Goal: Task Accomplishment & Management: Complete application form

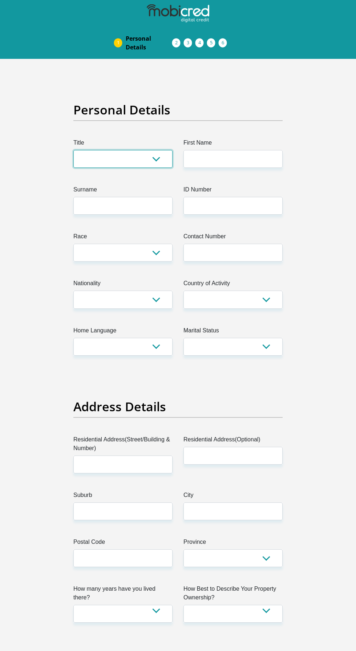
click at [154, 158] on select "Mr Ms Mrs Dr [PERSON_NAME]" at bounding box center [122, 159] width 99 height 18
select select "Ms"
click at [73, 150] on select "Mr Ms Mrs Dr [PERSON_NAME]" at bounding box center [122, 159] width 99 height 18
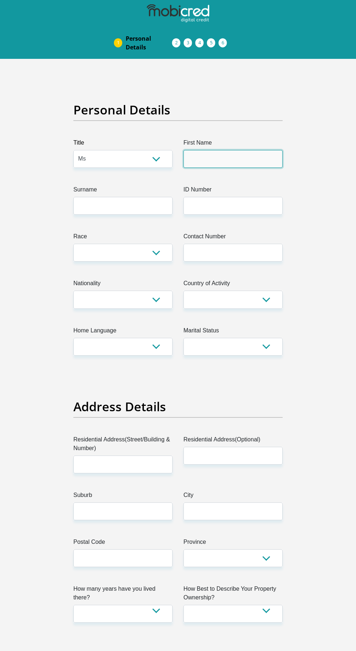
click at [254, 158] on input "First Name" at bounding box center [232, 159] width 99 height 18
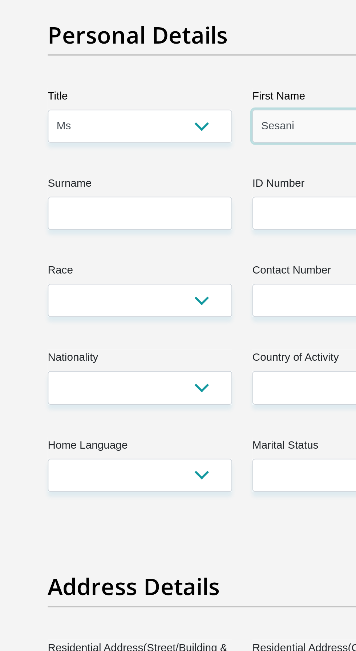
type input "Sesani"
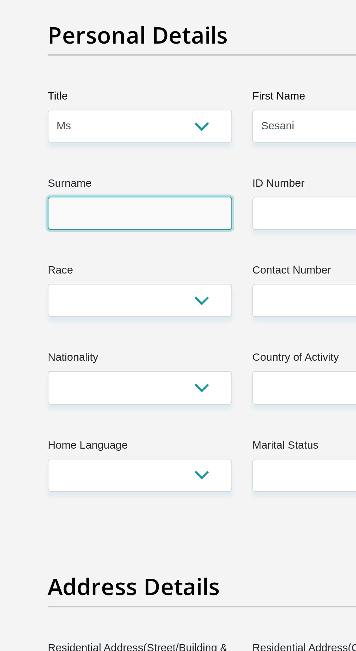
click at [142, 208] on input "Surname" at bounding box center [122, 206] width 99 height 18
type input "Ngwenya"
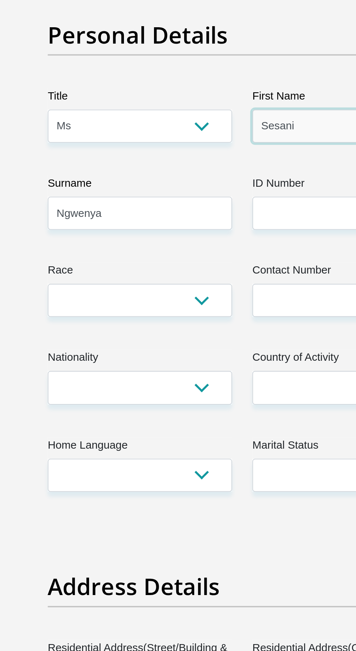
click at [223, 155] on input "Sesani" at bounding box center [232, 159] width 99 height 18
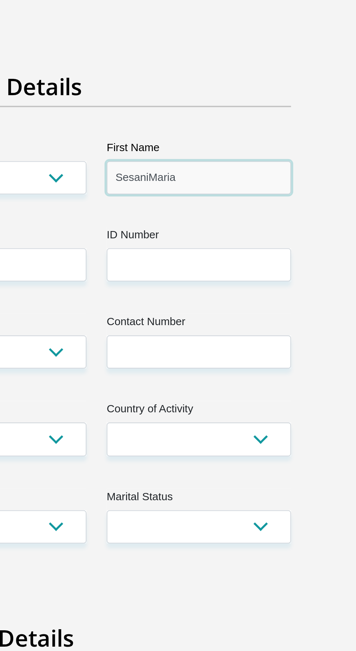
click at [201, 159] on input "SesaniMaria" at bounding box center [232, 159] width 99 height 18
click at [201, 162] on input "SesaniMaria" at bounding box center [232, 159] width 99 height 18
click at [207, 156] on input "SesaniMaria" at bounding box center [232, 159] width 99 height 18
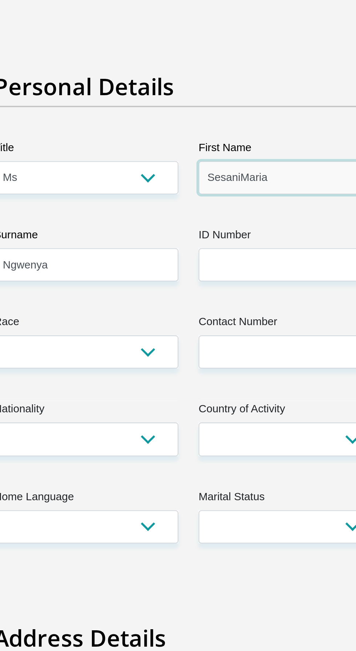
type input "SesaniMaria"
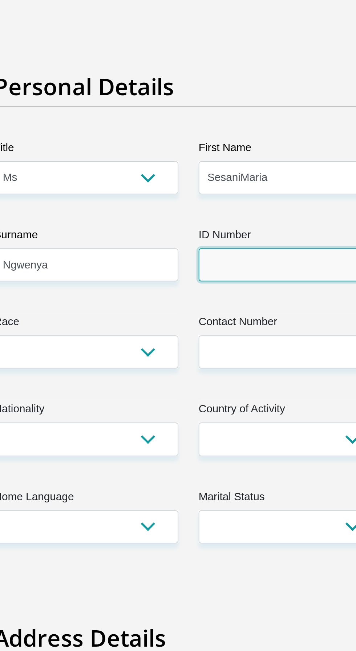
click at [211, 206] on input "ID Number" at bounding box center [232, 206] width 99 height 18
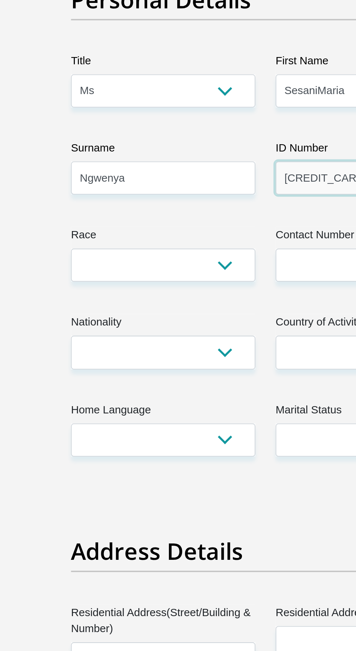
type input "[CREDIT_CARD_NUMBER]"
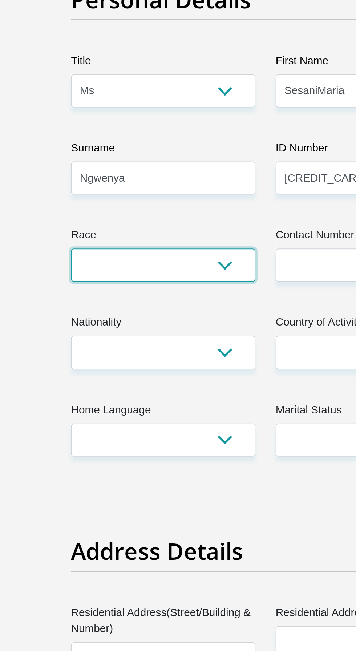
click at [148, 256] on select "Black Coloured Indian White Other" at bounding box center [122, 253] width 99 height 18
select select "1"
click at [73, 244] on select "Black Coloured Indian White Other" at bounding box center [122, 253] width 99 height 18
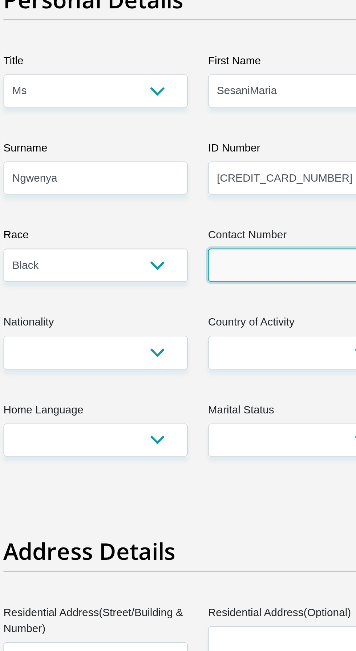
click at [211, 253] on input "Contact Number" at bounding box center [232, 253] width 99 height 18
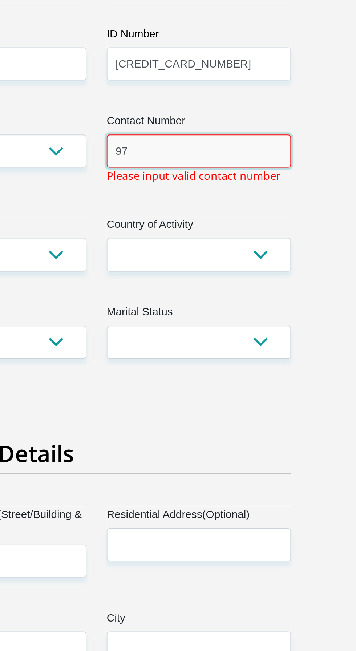
type input "9"
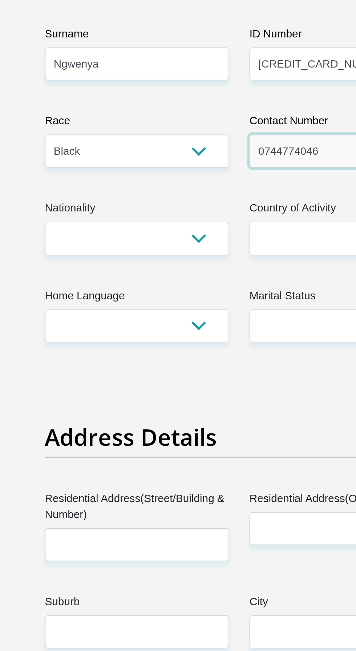
type input "0744774046"
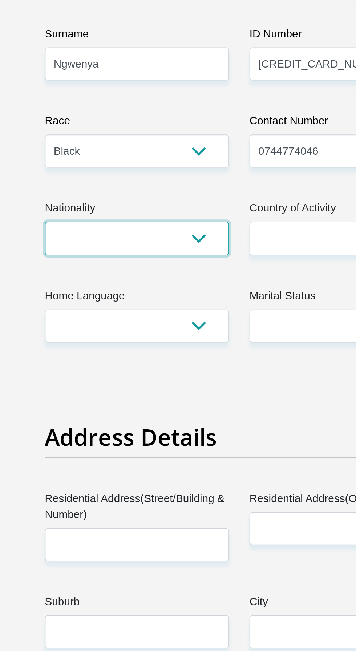
click at [153, 307] on select "[GEOGRAPHIC_DATA] [GEOGRAPHIC_DATA] [GEOGRAPHIC_DATA] [GEOGRAPHIC_DATA] [GEOGRA…" at bounding box center [122, 300] width 99 height 18
click at [73, 291] on select "[GEOGRAPHIC_DATA] [GEOGRAPHIC_DATA] [GEOGRAPHIC_DATA] [GEOGRAPHIC_DATA] [GEOGRA…" at bounding box center [122, 300] width 99 height 18
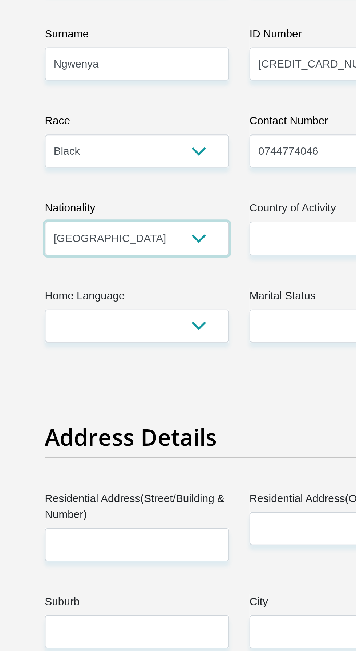
click at [157, 300] on select "[GEOGRAPHIC_DATA] [GEOGRAPHIC_DATA] [GEOGRAPHIC_DATA] [GEOGRAPHIC_DATA] [GEOGRA…" at bounding box center [122, 300] width 99 height 18
select select "ZAF"
click at [73, 291] on select "[GEOGRAPHIC_DATA] [GEOGRAPHIC_DATA] [GEOGRAPHIC_DATA] [GEOGRAPHIC_DATA] [GEOGRA…" at bounding box center [122, 300] width 99 height 18
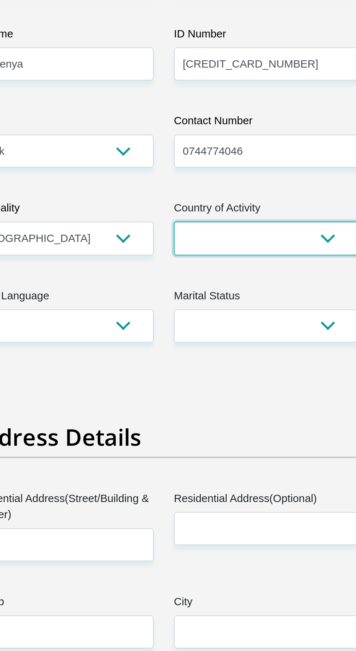
click at [235, 297] on select "[GEOGRAPHIC_DATA] [GEOGRAPHIC_DATA] [GEOGRAPHIC_DATA] [GEOGRAPHIC_DATA] [GEOGRA…" at bounding box center [232, 300] width 99 height 18
select select "ZAF"
click at [183, 291] on select "[GEOGRAPHIC_DATA] [GEOGRAPHIC_DATA] [GEOGRAPHIC_DATA] [GEOGRAPHIC_DATA] [GEOGRA…" at bounding box center [232, 300] width 99 height 18
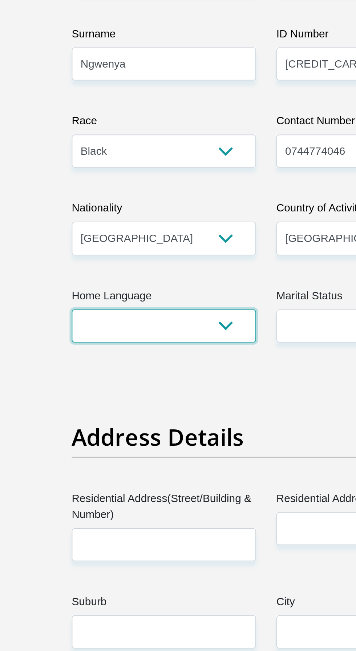
click at [141, 339] on select "Afrikaans English Sepedi South Ndebele Southern Sotho Swati Tsonga Tswana Venda…" at bounding box center [122, 347] width 99 height 18
select select "tso"
click at [73, 338] on select "Afrikaans English Sepedi South Ndebele Southern Sotho Swati Tsonga Tswana Venda…" at bounding box center [122, 347] width 99 height 18
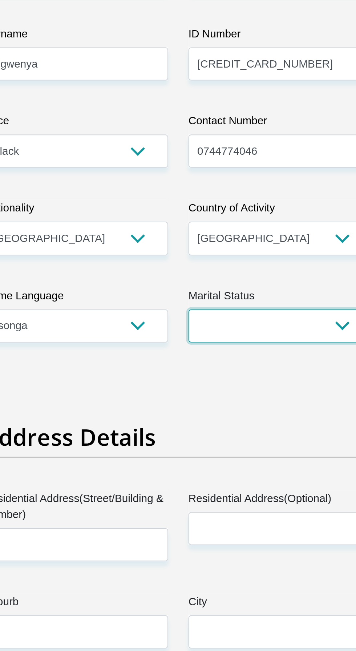
click at [222, 343] on select "Married ANC Single Divorced Widowed Married COP or Customary Law" at bounding box center [232, 347] width 99 height 18
select select "3"
click at [183, 338] on select "Married ANC Single Divorced Widowed Married COP or Customary Law" at bounding box center [232, 347] width 99 height 18
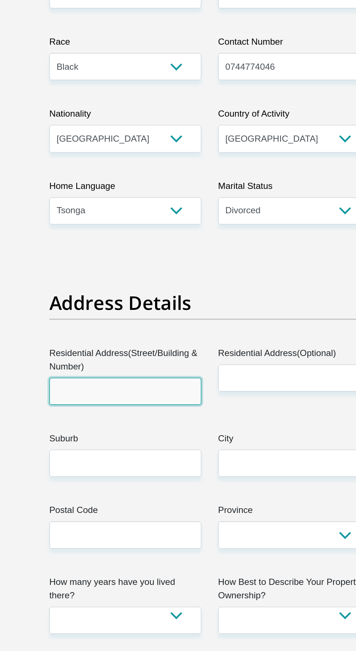
click at [161, 463] on input "Residential Address(Street/Building & Number)" at bounding box center [122, 465] width 99 height 18
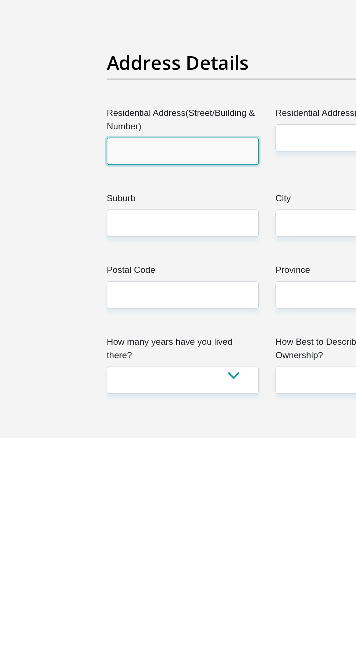
type input "[GEOGRAPHIC_DATA] LULEKANI 1392"
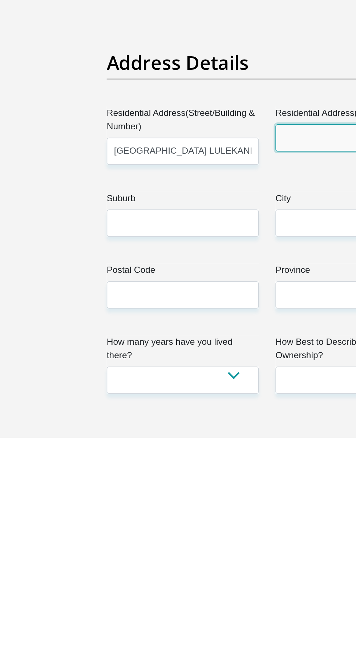
type input "LULEKANI"
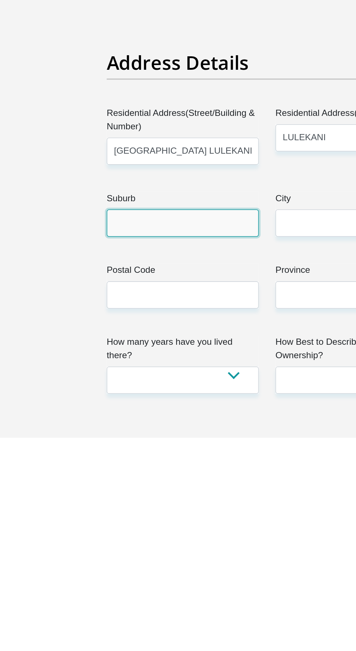
type input "Phalaborwa"
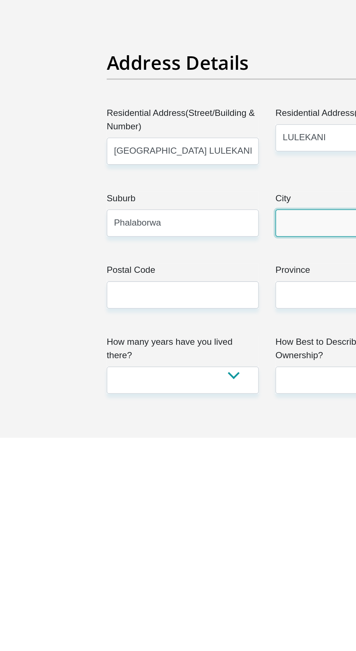
type input "Phalaborwa"
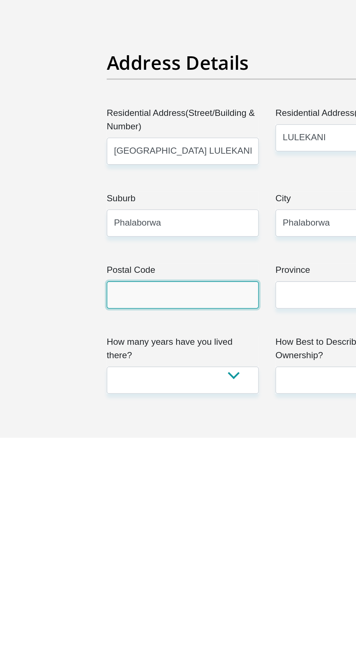
type input "1390"
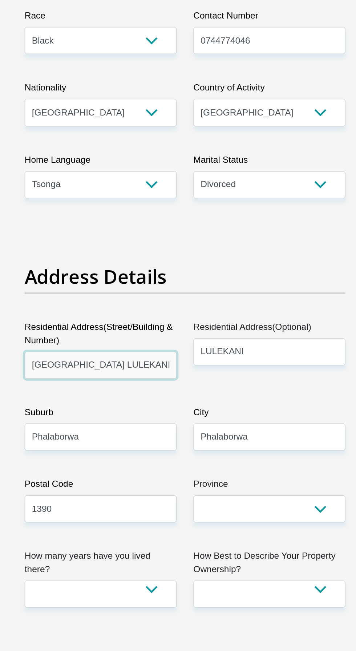
click at [158, 466] on input "[GEOGRAPHIC_DATA] LULEKANI 1392" at bounding box center [122, 465] width 99 height 18
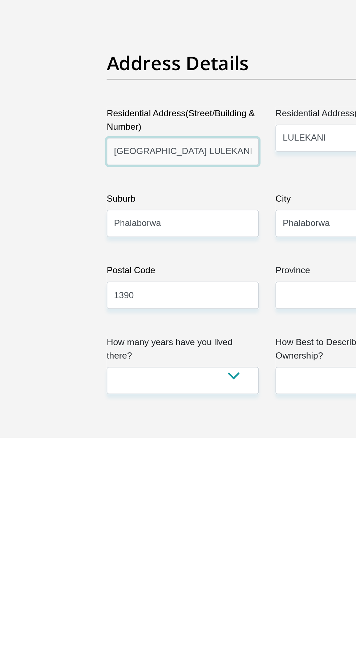
click at [138, 466] on input "[GEOGRAPHIC_DATA] LULEKANI 1392" at bounding box center [122, 465] width 99 height 18
click at [122, 464] on input "[GEOGRAPHIC_DATA] LULEKANI 1392" at bounding box center [122, 465] width 99 height 18
click at [130, 461] on input "[GEOGRAPHIC_DATA] LULEKANI 1392" at bounding box center [122, 465] width 99 height 18
click at [124, 463] on input "[GEOGRAPHIC_DATA] LULEKANI 1392" at bounding box center [122, 465] width 99 height 18
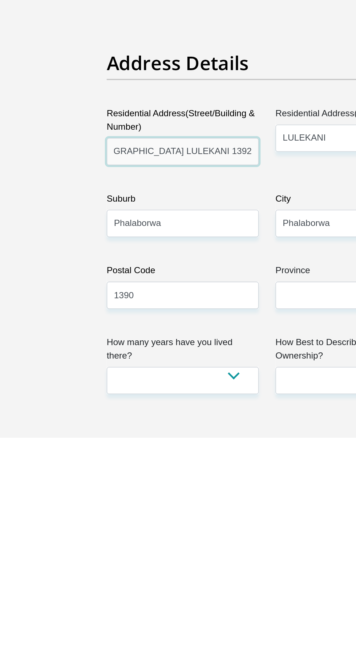
click at [124, 463] on input "[GEOGRAPHIC_DATA] LULEKANI 1392" at bounding box center [122, 465] width 99 height 18
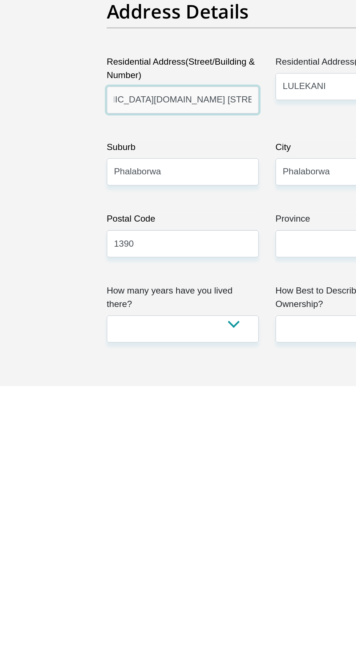
scroll to position [0, 0]
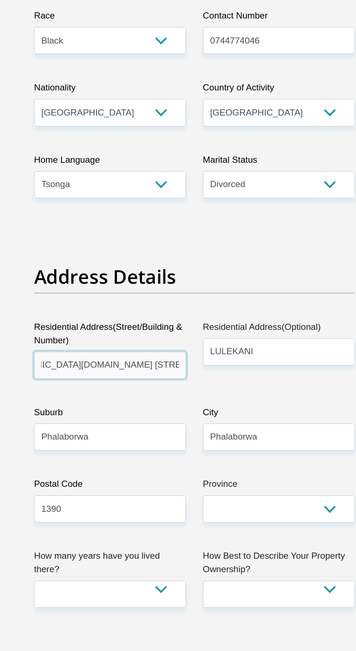
type input "[GEOGRAPHIC_DATA][DOMAIN_NAME] [STREET_ADDRESS]"
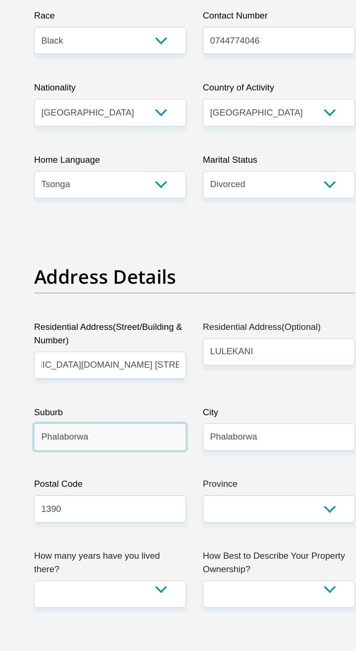
click at [145, 507] on input "Phalaborwa" at bounding box center [122, 511] width 99 height 18
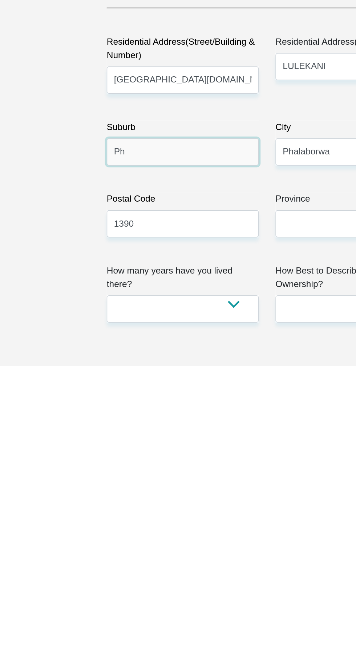
type input "P"
type input "Lulekani"
click at [216, 457] on input "LULEKANI" at bounding box center [232, 456] width 99 height 18
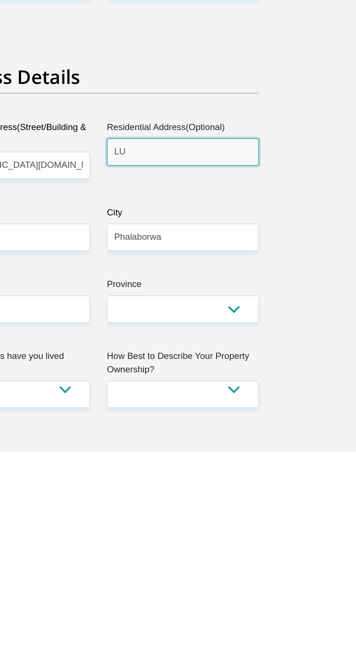
type input "L"
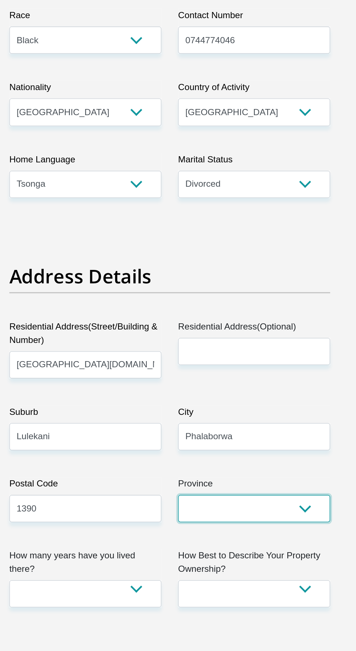
click at [235, 560] on select "Eastern Cape Free State [GEOGRAPHIC_DATA] [GEOGRAPHIC_DATA][DATE] [GEOGRAPHIC_D…" at bounding box center [232, 558] width 99 height 18
select select "Limpopo"
click at [183, 549] on select "Eastern Cape Free State [GEOGRAPHIC_DATA] [GEOGRAPHIC_DATA][DATE] [GEOGRAPHIC_D…" at bounding box center [232, 558] width 99 height 18
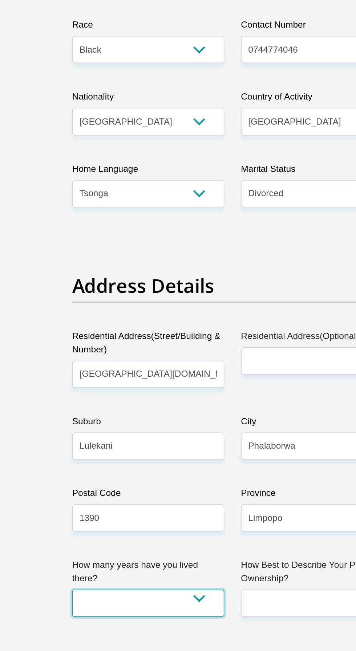
click at [152, 604] on select "less than 1 year 1-3 years 3-5 years 5+ years" at bounding box center [122, 613] width 99 height 18
select select "5"
click at [73, 604] on select "less than 1 year 1-3 years 3-5 years 5+ years" at bounding box center [122, 613] width 99 height 18
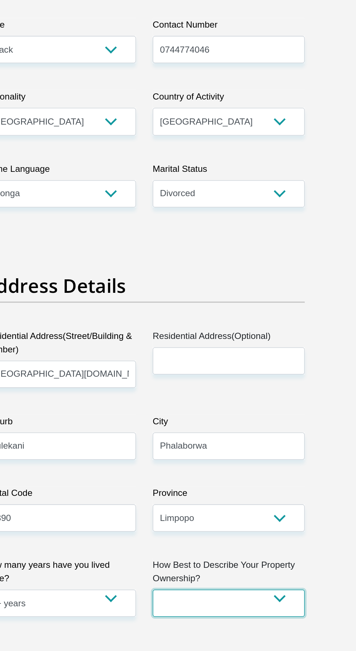
click at [248, 614] on select "Owned Rented Family Owned Company Dwelling" at bounding box center [232, 613] width 99 height 18
select select "parents"
click at [183, 604] on select "Owned Rented Family Owned Company Dwelling" at bounding box center [232, 613] width 99 height 18
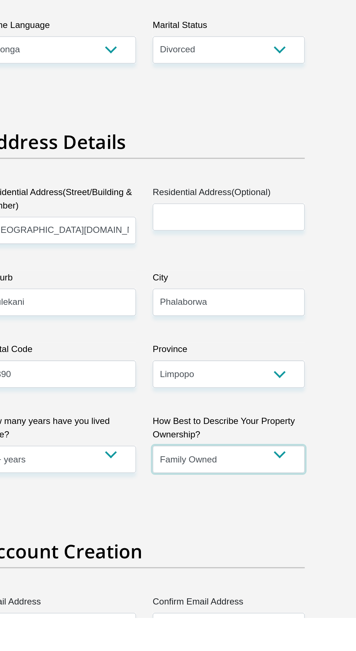
scroll to position [69, 0]
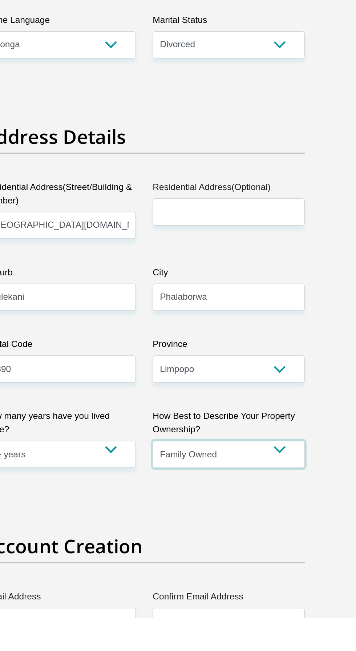
click at [263, 535] on select "Owned Rented Family Owned Company Dwelling" at bounding box center [232, 544] width 99 height 18
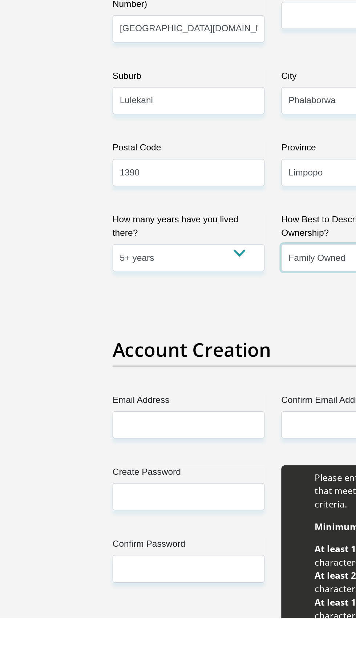
scroll to position [200, 0]
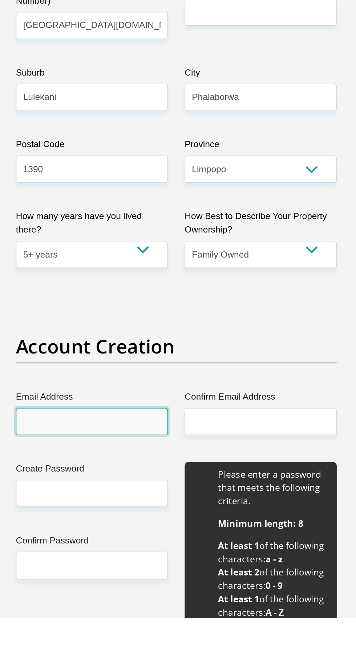
click at [147, 523] on input "Email Address" at bounding box center [122, 523] width 99 height 18
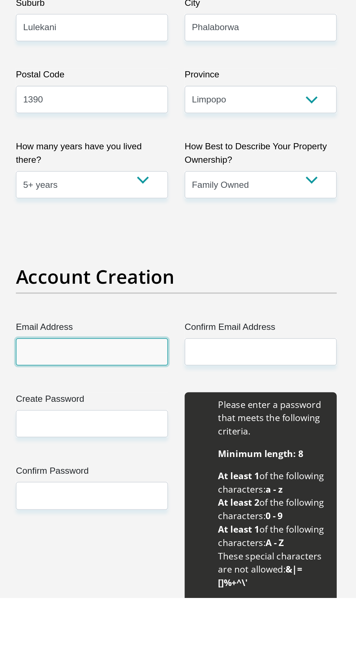
scroll to position [232, 0]
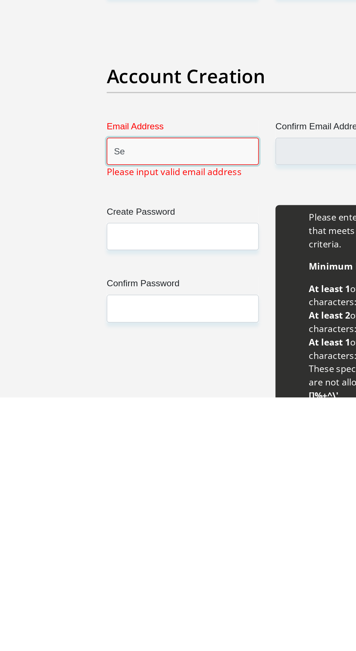
type input "S"
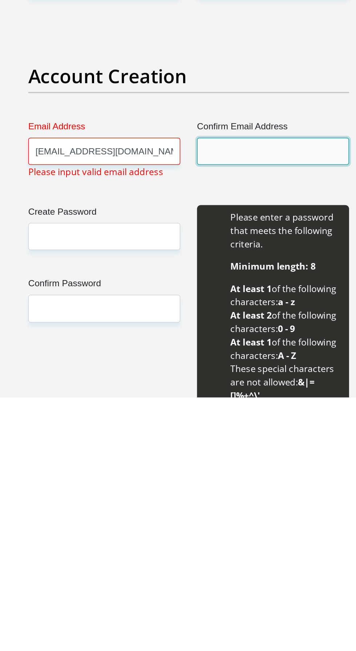
click at [222, 493] on input "Confirm Email Address" at bounding box center [232, 491] width 99 height 18
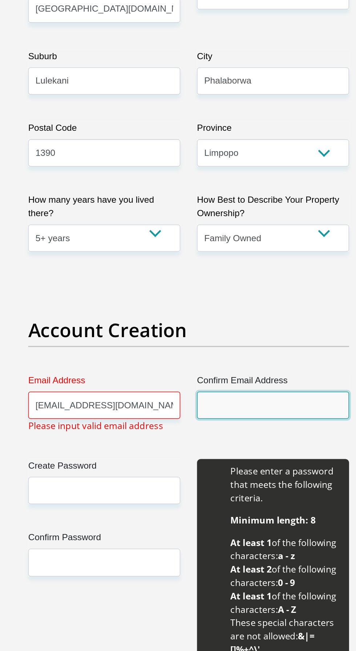
click at [215, 490] on input "Confirm Email Address" at bounding box center [232, 491] width 99 height 18
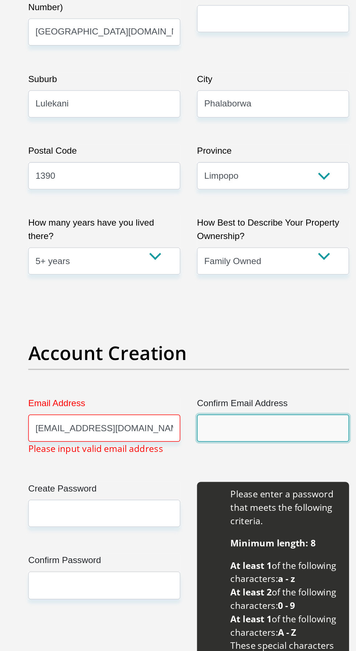
click at [229, 491] on input "Confirm Email Address" at bounding box center [232, 491] width 99 height 18
click at [232, 490] on input "Confirm Email Address" at bounding box center [232, 491] width 99 height 18
click at [226, 491] on input "Confirm Email Address" at bounding box center [232, 491] width 99 height 18
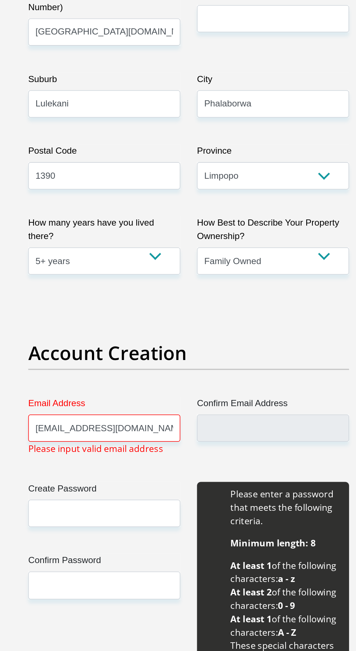
click at [227, 479] on label "Confirm Email Address" at bounding box center [232, 476] width 99 height 12
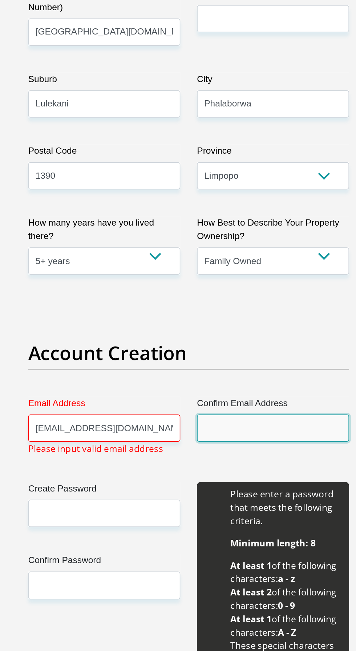
click at [227, 482] on input "Confirm Email Address" at bounding box center [232, 491] width 99 height 18
click at [233, 483] on input "Confirm Email Address" at bounding box center [232, 491] width 99 height 18
click at [234, 490] on input "Confirm Email Address" at bounding box center [232, 491] width 99 height 18
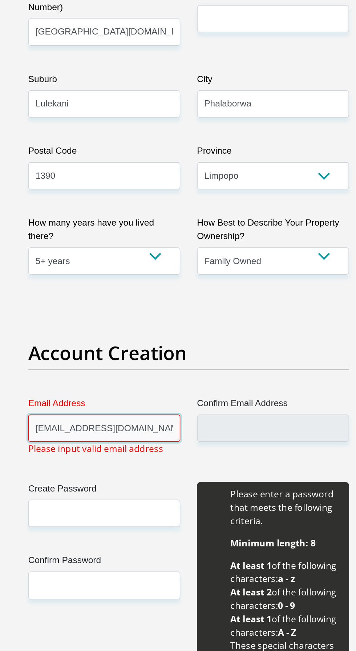
click at [153, 493] on input "[EMAIL_ADDRESS][DOMAIN_NAME]" at bounding box center [122, 491] width 99 height 18
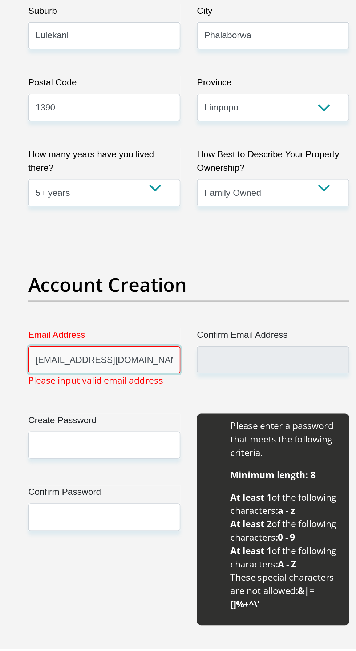
scroll to position [267, 0]
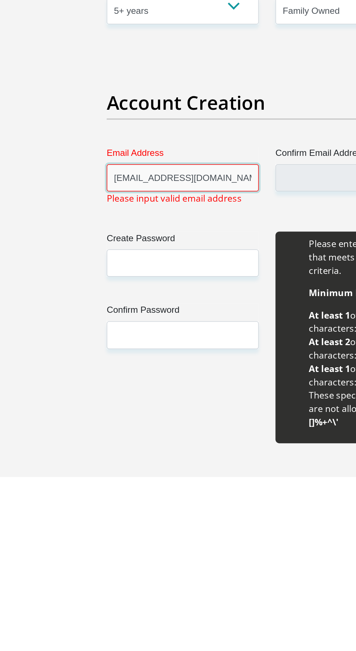
click at [139, 457] on input "[EMAIL_ADDRESS][DOMAIN_NAME]" at bounding box center [122, 456] width 99 height 18
click at [104, 457] on input "[EMAIL_ADDRESS][DOMAIN_NAME]" at bounding box center [122, 456] width 99 height 18
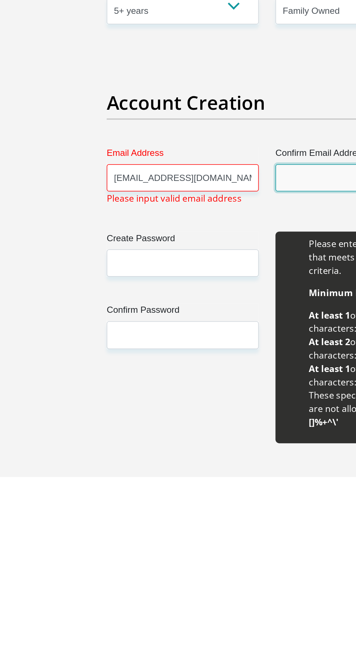
click at [209, 454] on input "Confirm Email Address" at bounding box center [232, 456] width 99 height 18
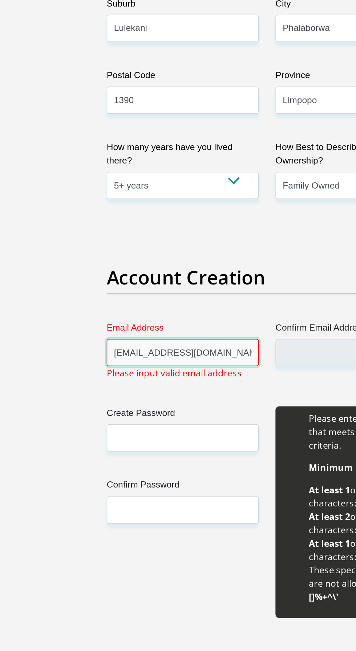
click at [145, 459] on input "[EMAIL_ADDRESS][DOMAIN_NAME]" at bounding box center [122, 456] width 99 height 18
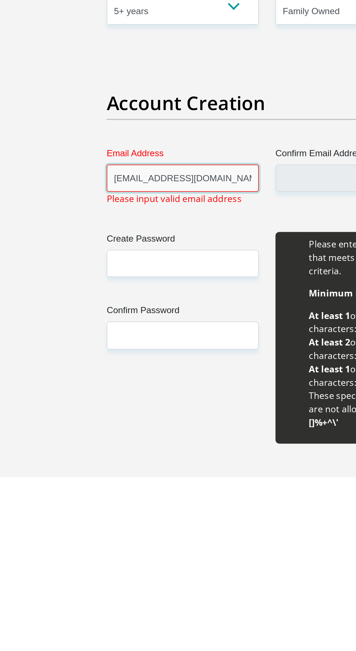
click at [159, 458] on input "[EMAIL_ADDRESS][DOMAIN_NAME]" at bounding box center [122, 456] width 99 height 18
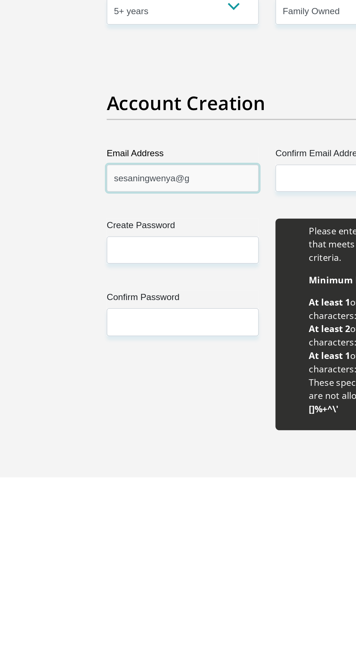
type input "sesaningwenya@"
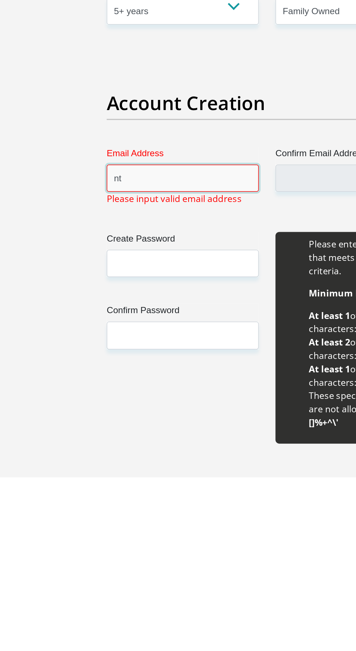
type input "[EMAIL_ADDRESS][DOMAIN_NAME]"
type input "NL"
type input "NGWENYA"
type input "0788460644"
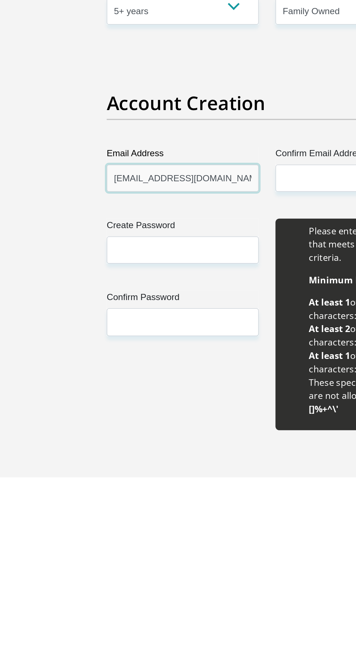
scroll to position [267, 0]
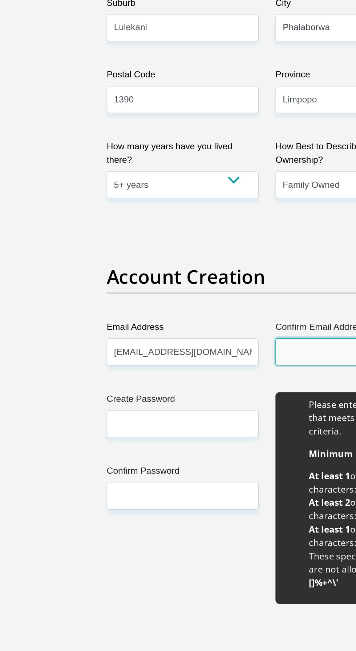
type input "[EMAIL_ADDRESS][DOMAIN_NAME]"
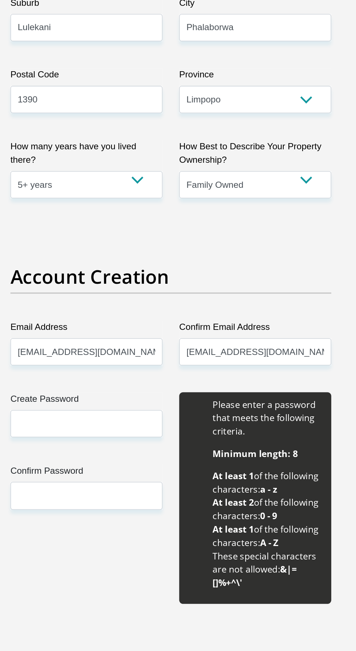
click at [160, 454] on input "[EMAIL_ADDRESS][DOMAIN_NAME]" at bounding box center [122, 456] width 99 height 18
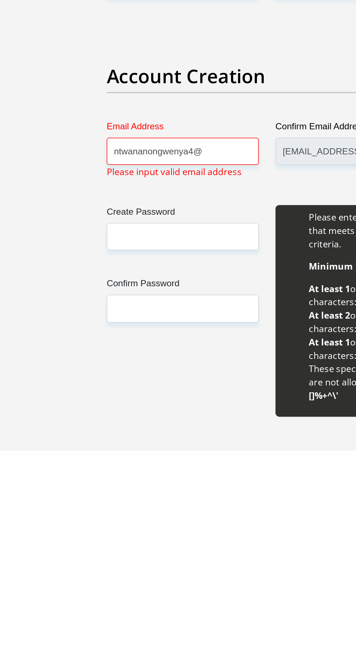
type input "ntwananongwenya4"
type input "S"
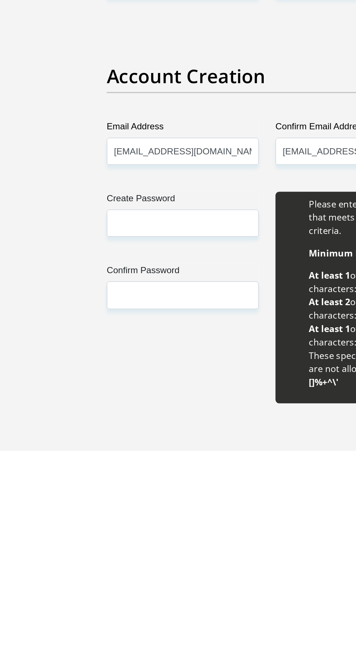
type input "[EMAIL_ADDRESS][DOMAIN_NAME]"
click at [213, 457] on input "[EMAIL_ADDRESS][DOMAIN_NAME]" at bounding box center [232, 456] width 99 height 18
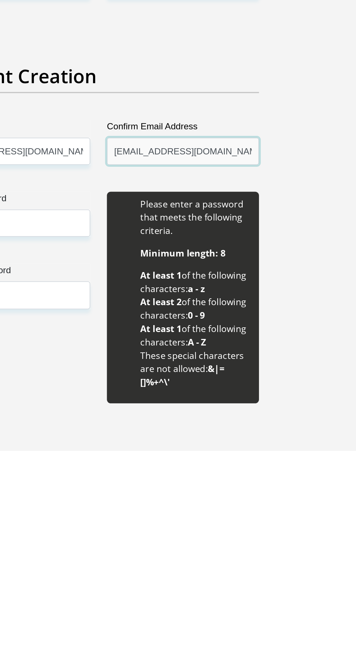
click at [236, 457] on input "[EMAIL_ADDRESS][DOMAIN_NAME]" at bounding box center [232, 456] width 99 height 18
click at [240, 456] on input "[EMAIL_ADDRESS][DOMAIN_NAME]" at bounding box center [232, 456] width 99 height 18
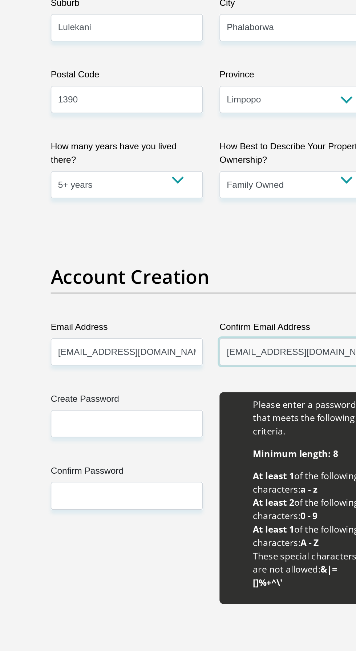
type input "[EMAIL_ADDRESS][DOMAIN_NAME]"
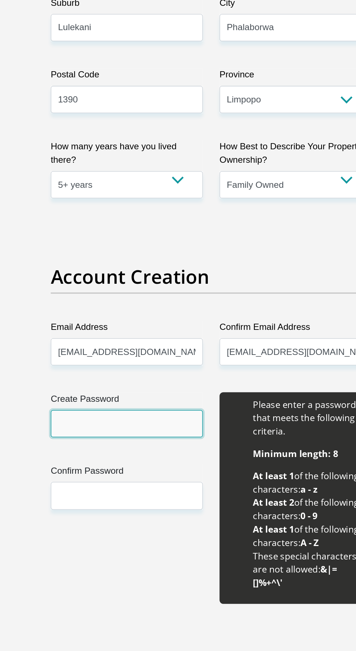
click at [148, 502] on input "Create Password" at bounding box center [122, 503] width 99 height 18
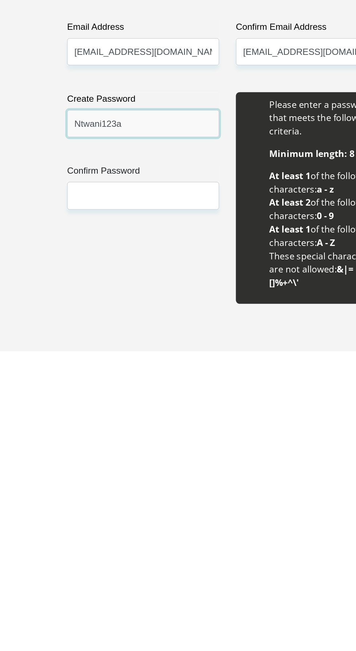
type input "Ntwani123a"
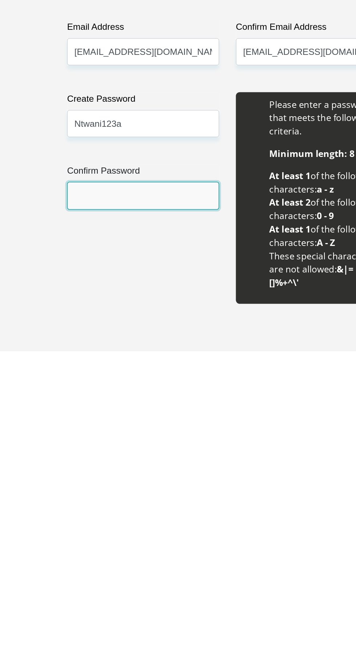
click at [151, 551] on input "Confirm Password" at bounding box center [122, 549] width 99 height 18
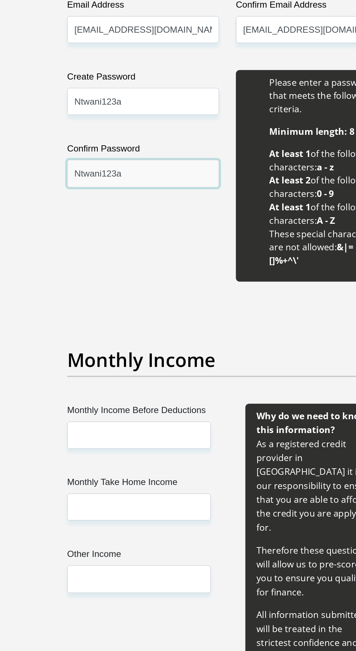
scroll to position [481, 0]
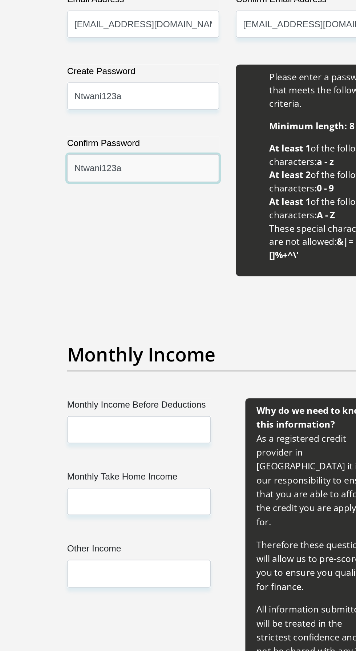
type input "Ntwani123a"
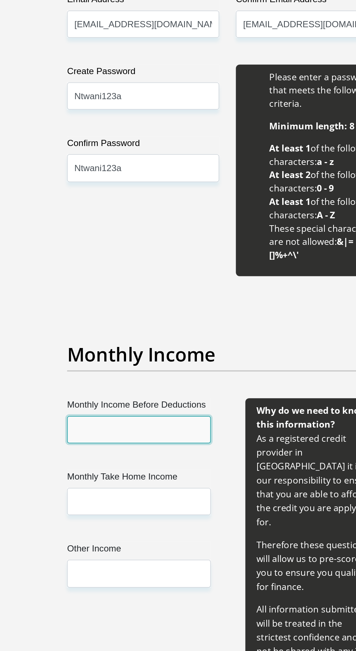
click at [145, 505] on input "Monthly Income Before Deductions" at bounding box center [120, 507] width 94 height 18
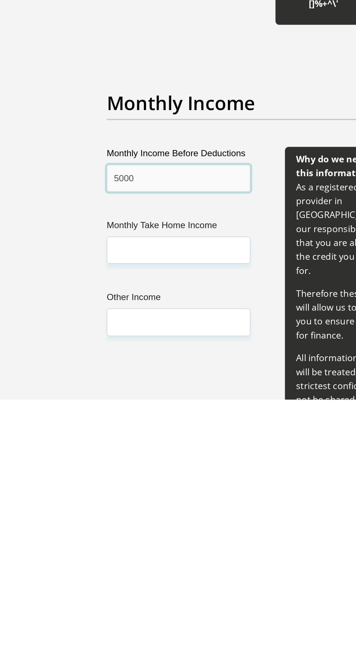
type input "5000"
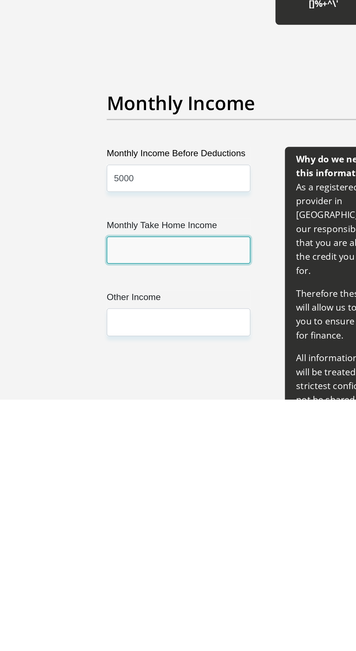
click at [136, 552] on input "Monthly Take Home Income" at bounding box center [120, 553] width 94 height 18
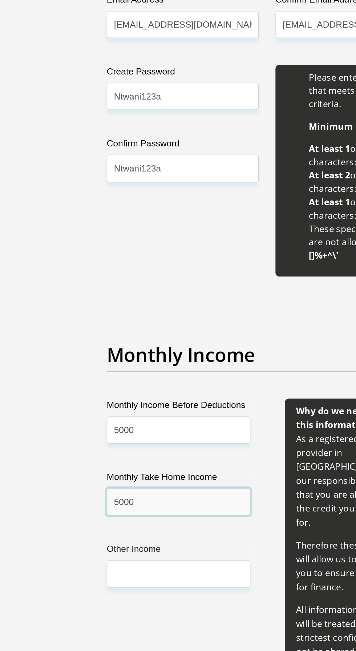
type input "5000"
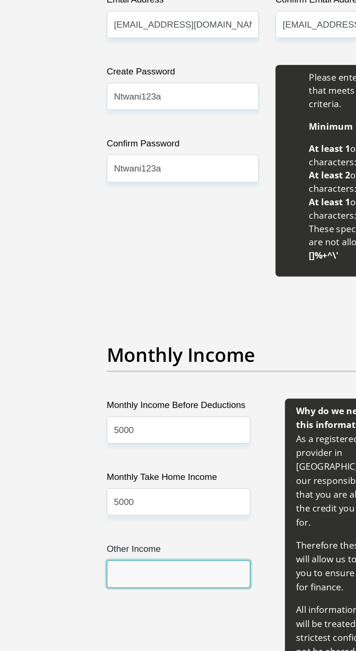
click at [129, 599] on input "Other Income" at bounding box center [120, 600] width 94 height 18
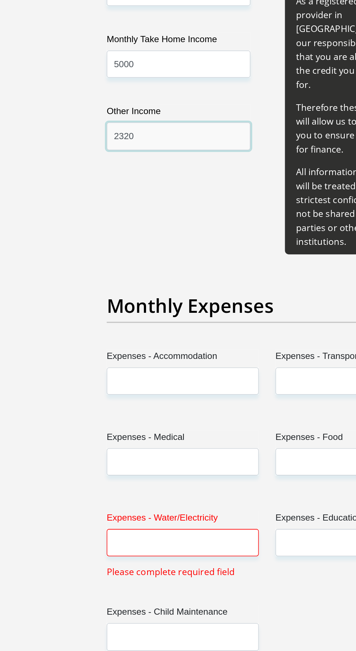
scroll to position [770, 0]
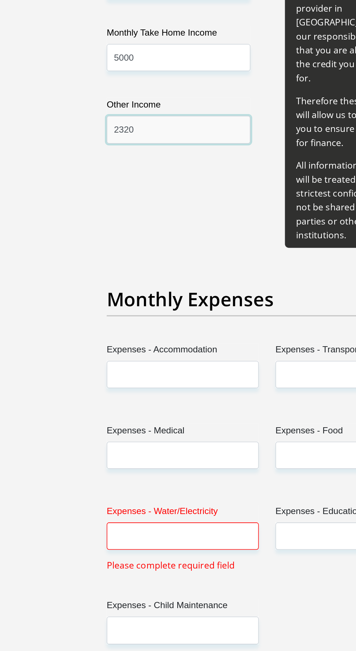
type input "2320"
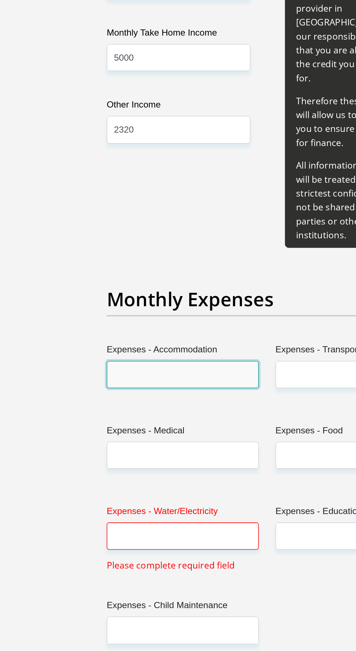
click at [148, 462] on input "Expenses - Accommodation" at bounding box center [122, 471] width 99 height 18
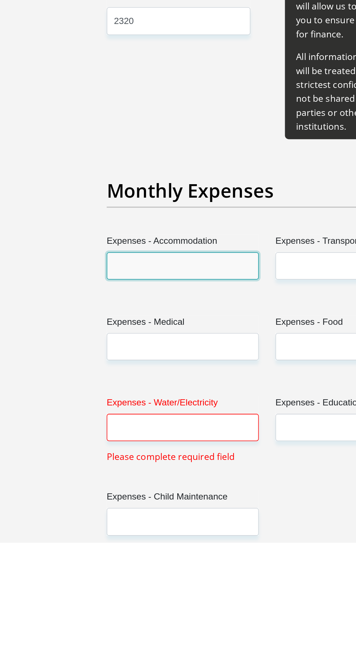
scroll to position [770, 0]
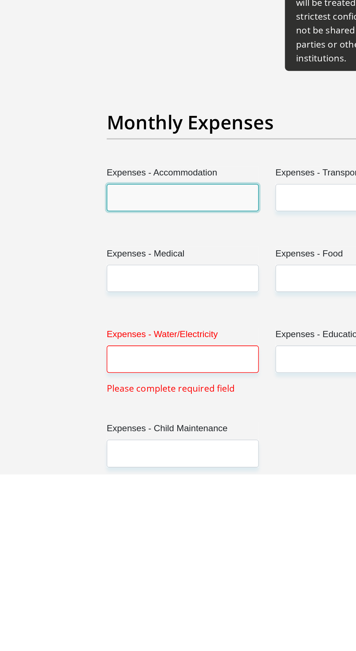
type input "0"
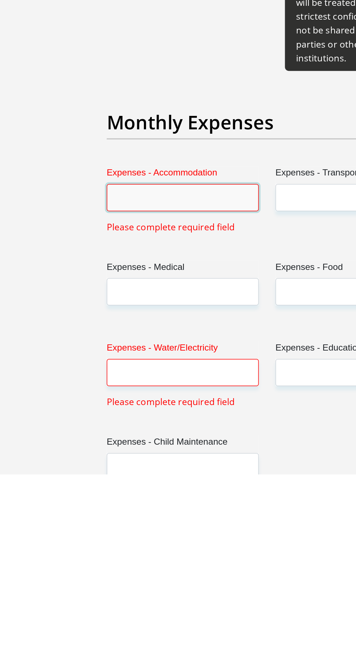
type input "9"
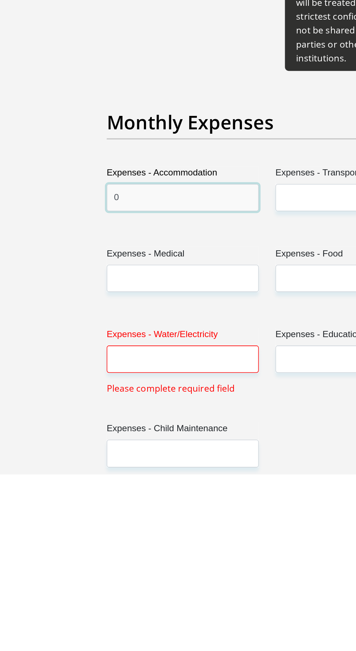
type input "0"
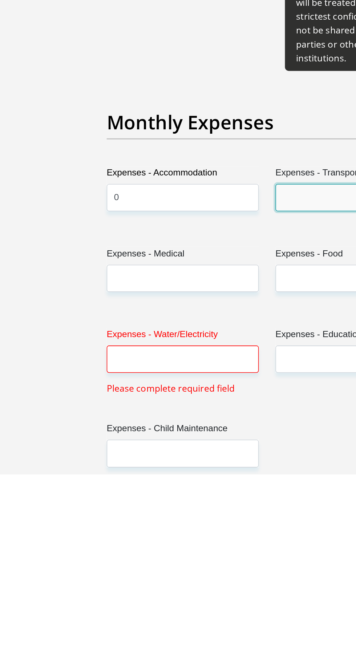
click at [210, 462] on input "Expenses - Transport" at bounding box center [232, 471] width 99 height 18
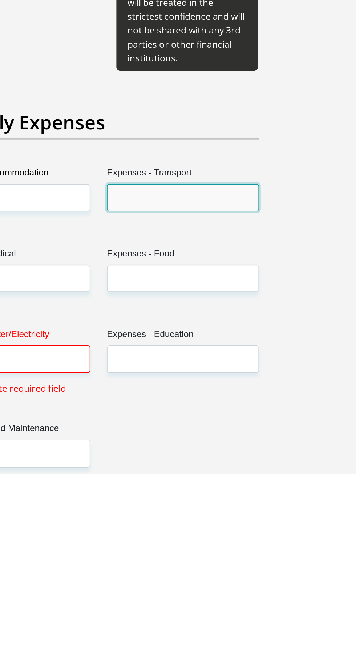
type input "4"
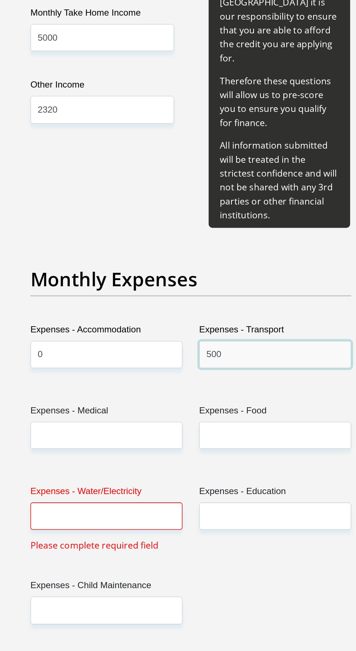
scroll to position [786, 0]
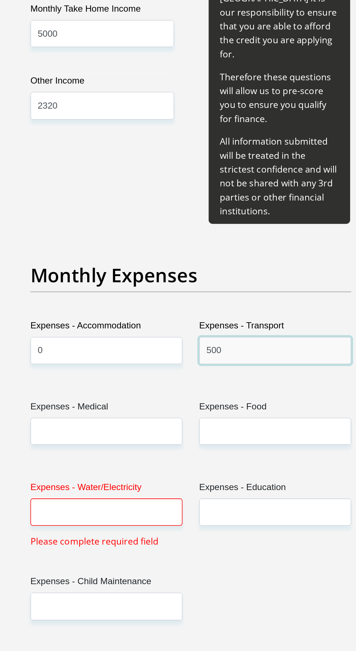
type input "500"
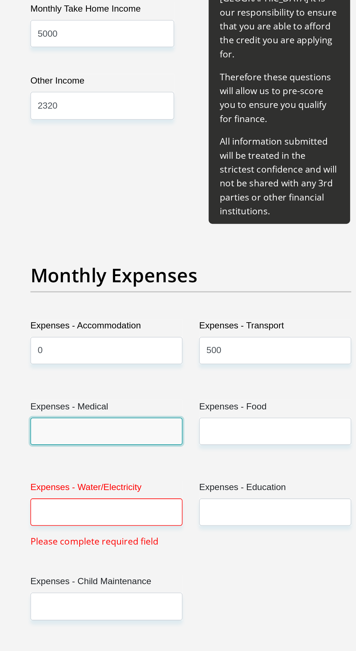
click at [150, 499] on input "Expenses - Medical" at bounding box center [122, 508] width 99 height 18
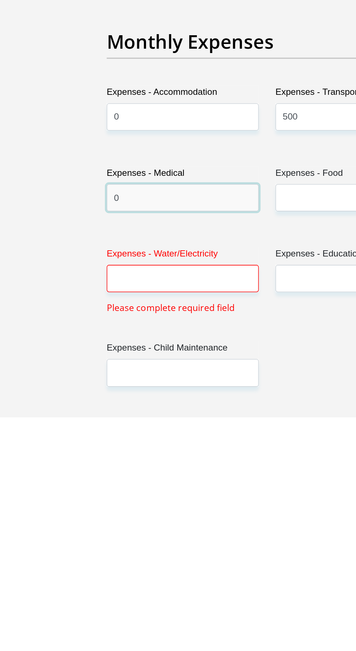
type input "0"
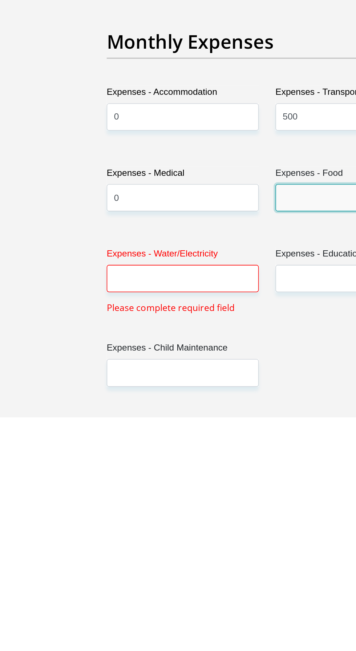
click at [209, 499] on input "Expenses - Food" at bounding box center [232, 508] width 99 height 18
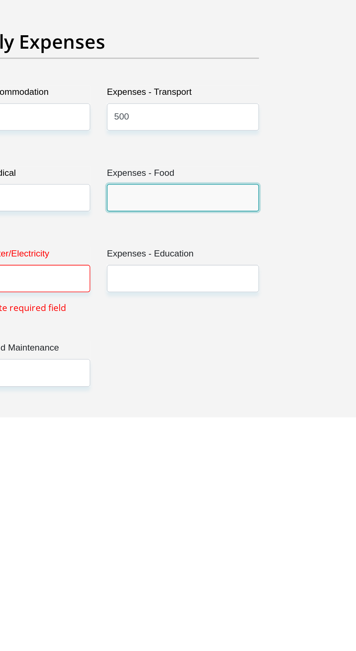
type input "2"
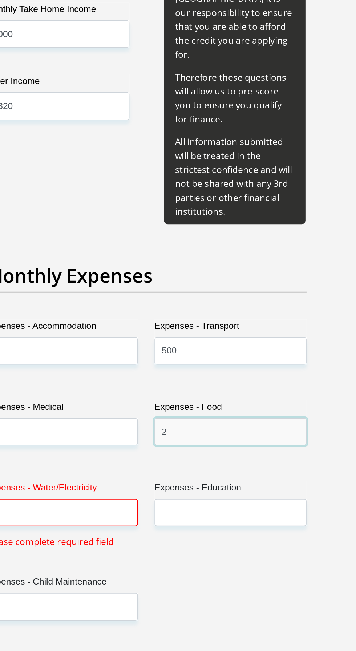
click at [226, 499] on input "2" at bounding box center [232, 508] width 99 height 18
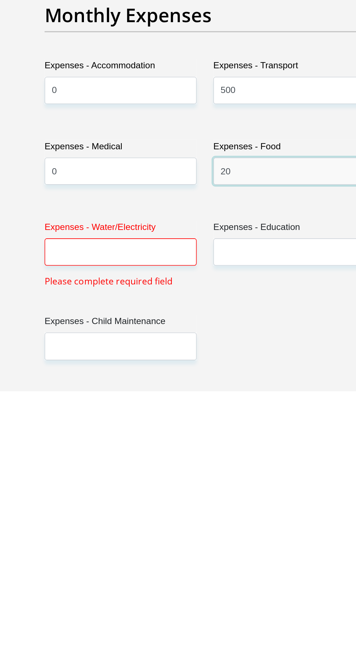
type input "2"
type input "1500"
click at [158, 551] on input "Expenses - Water/Electricity" at bounding box center [122, 560] width 99 height 18
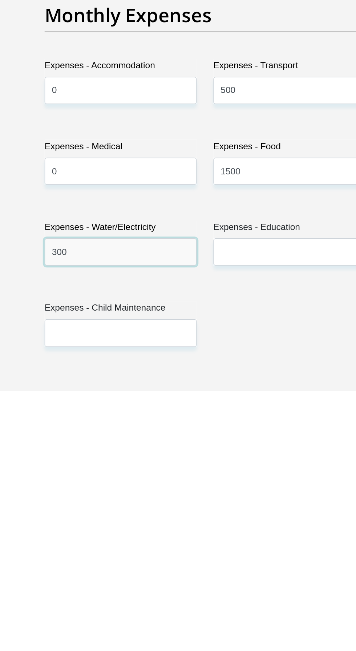
type input "300"
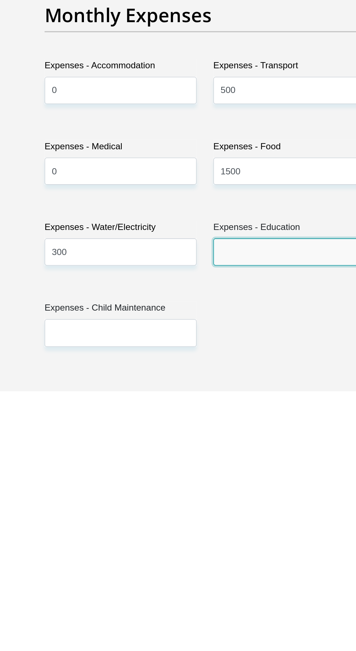
click at [220, 551] on input "Expenses - Education" at bounding box center [232, 560] width 99 height 18
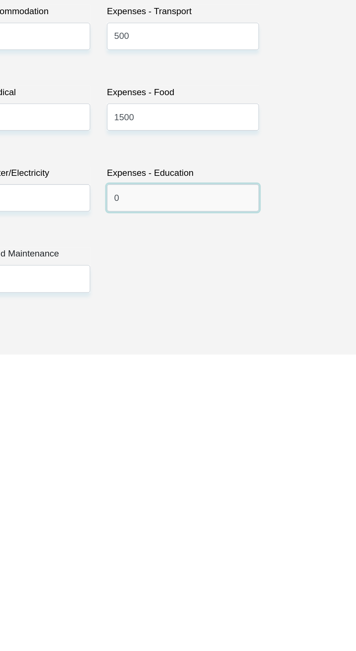
scroll to position [797, 0]
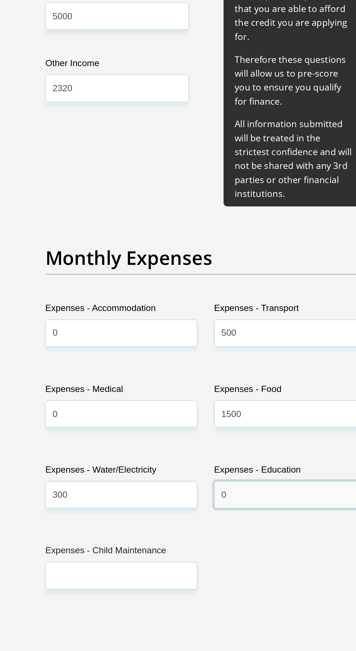
type input "0"
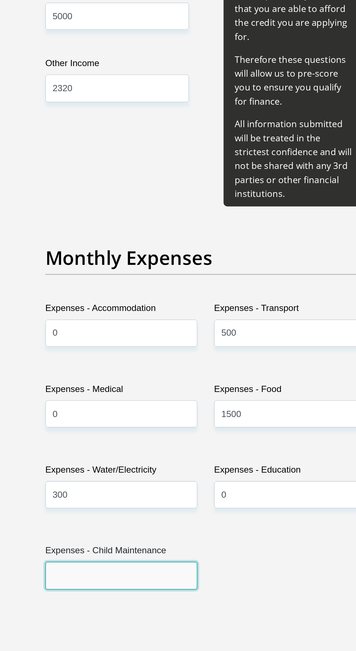
click at [142, 592] on input "Expenses - Child Maintenance" at bounding box center [122, 601] width 99 height 18
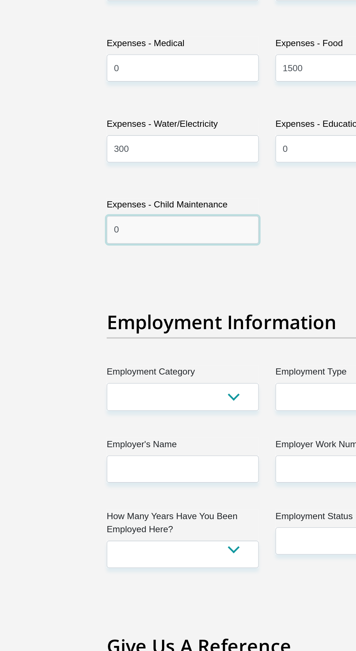
scroll to position [1024, 0]
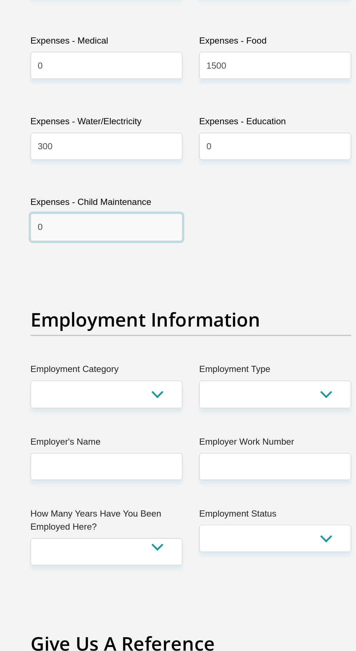
type input "0"
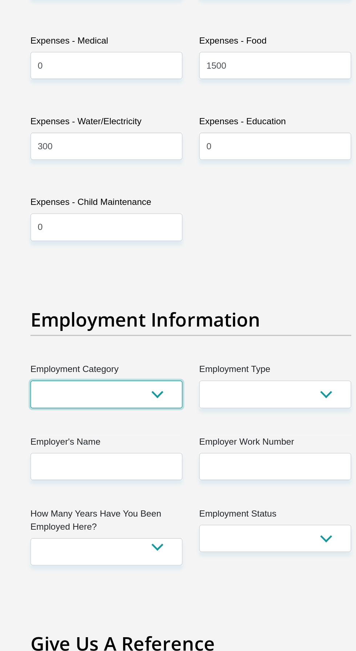
click at [161, 474] on select "AGRICULTURE ALCOHOL & TOBACCO CONSTRUCTION MATERIALS METALLURGY EQUIPMENT FOR R…" at bounding box center [122, 483] width 99 height 18
select select "53"
click at [73, 474] on select "AGRICULTURE ALCOHOL & TOBACCO CONSTRUCTION MATERIALS METALLURGY EQUIPMENT FOR R…" at bounding box center [122, 483] width 99 height 18
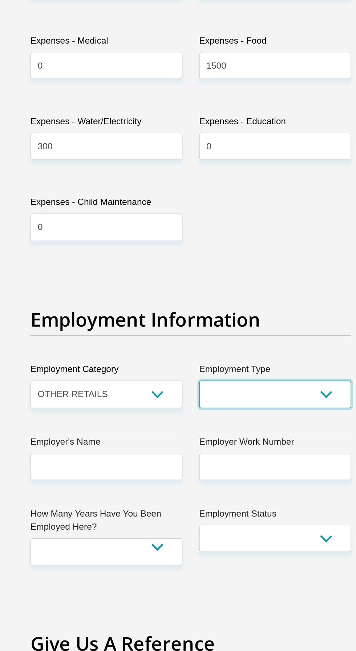
click at [238, 474] on select "College/Lecturer Craft Seller Creative Driver Executive Farmer Forces - Non Com…" at bounding box center [232, 483] width 99 height 18
select select "Self-Employed"
click at [183, 474] on select "College/Lecturer Craft Seller Creative Driver Executive Farmer Forces - Non Com…" at bounding box center [232, 483] width 99 height 18
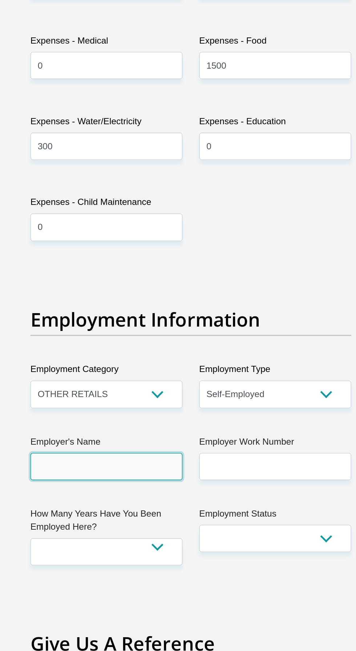
click at [159, 522] on input "Employer's Name" at bounding box center [122, 531] width 99 height 18
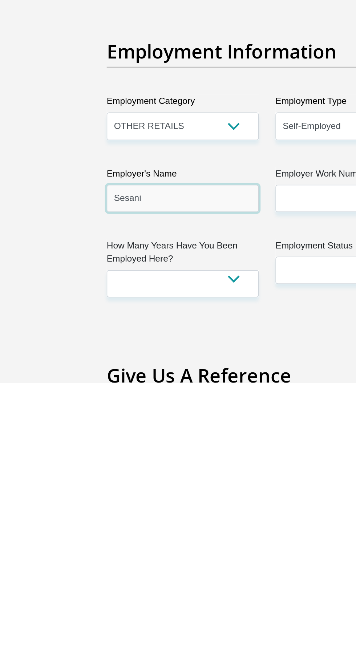
scroll to position [1025, 0]
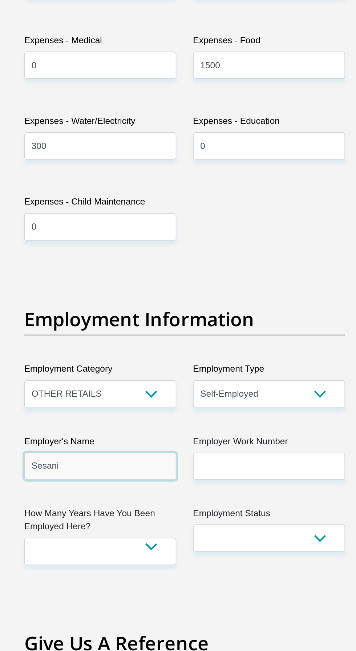
type input "Sesani"
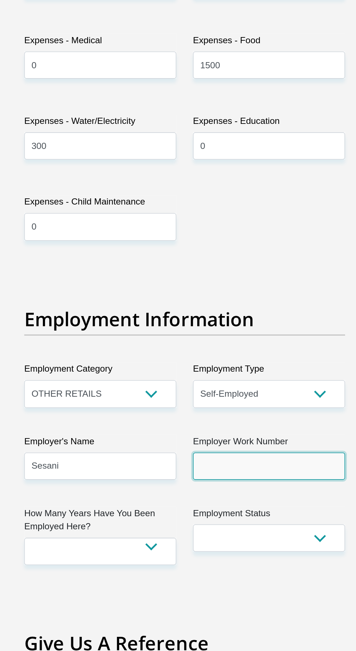
click at [230, 521] on input "Employer Work Number" at bounding box center [232, 530] width 99 height 18
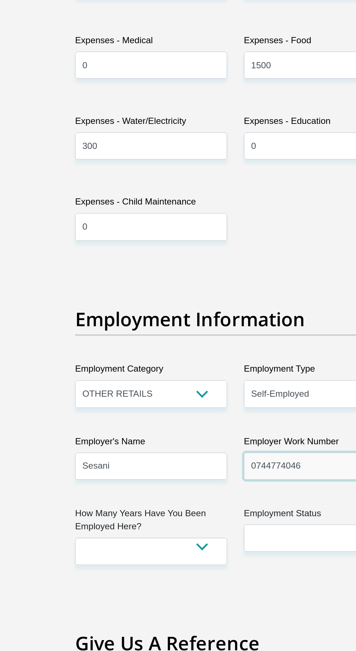
type input "0744774046"
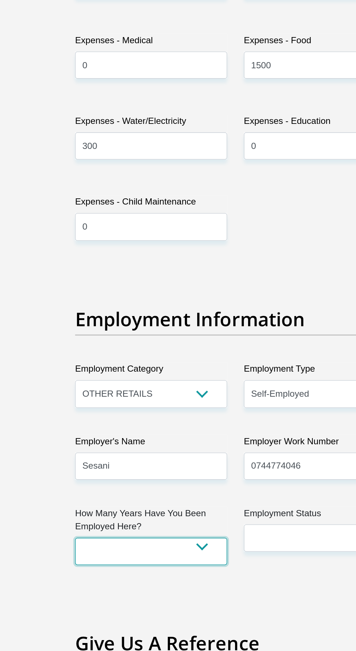
click at [153, 577] on select "less than 1 year 1-3 years 3-5 years 5+ years" at bounding box center [122, 586] width 99 height 18
select select "60"
click at [73, 577] on select "less than 1 year 1-3 years 3-5 years 5+ years" at bounding box center [122, 586] width 99 height 18
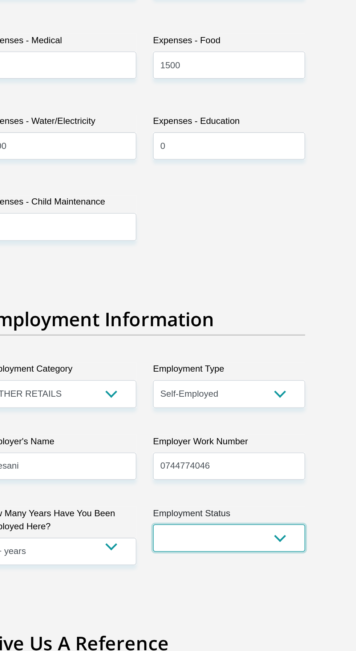
click at [250, 568] on select "Permanent/Full-time Part-time/Casual [DEMOGRAPHIC_DATA] Worker Self-Employed Ho…" at bounding box center [232, 577] width 99 height 18
select select "2"
click at [183, 568] on select "Permanent/Full-time Part-time/Casual [DEMOGRAPHIC_DATA] Worker Self-Employed Ho…" at bounding box center [232, 577] width 99 height 18
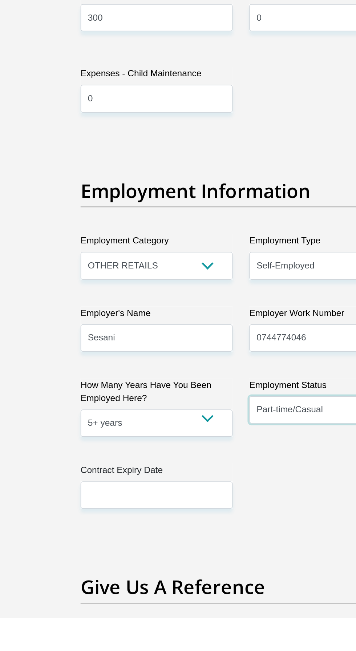
scroll to position [1110, 0]
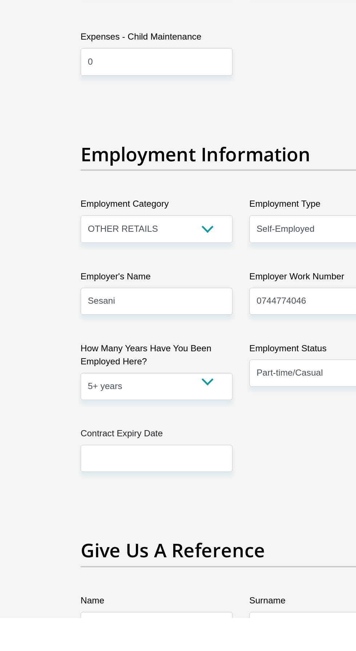
click at [151, 538] on input "text" at bounding box center [122, 547] width 99 height 18
click at [205, 542] on div "Title Mr Ms Mrs Dr [PERSON_NAME] First Name SesaniMaria Surname [PERSON_NAME] I…" at bounding box center [178, 368] width 220 height 2681
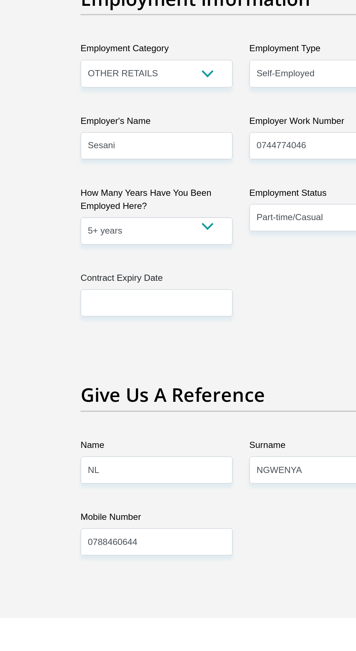
scroll to position [1212, 0]
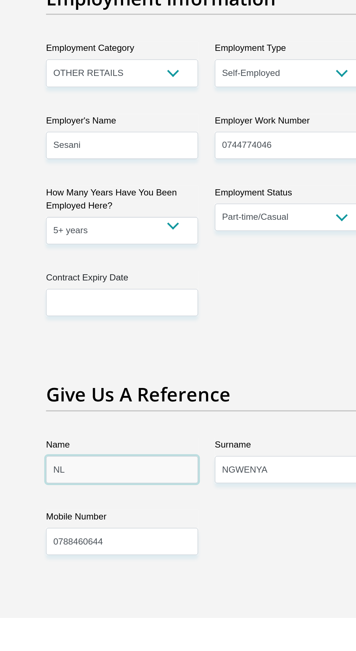
click at [155, 545] on input "NL" at bounding box center [122, 554] width 99 height 18
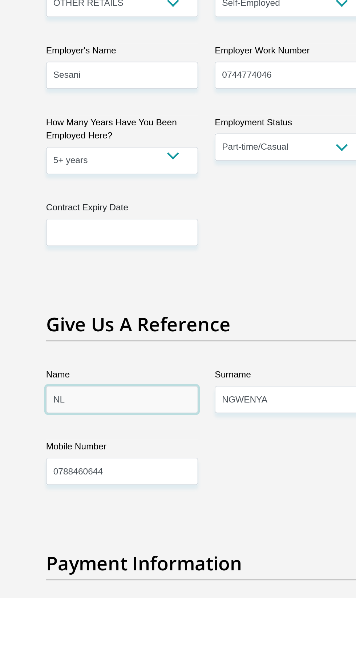
scroll to position [1244, 0]
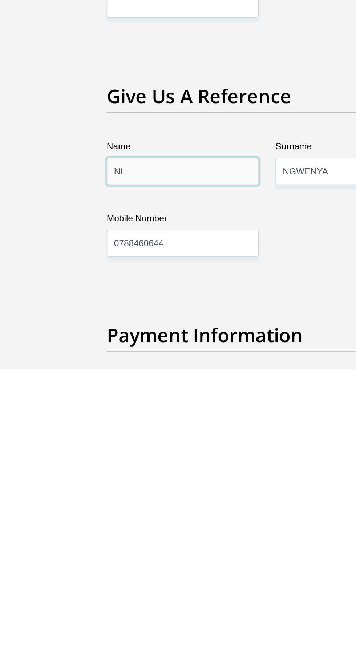
type input "N"
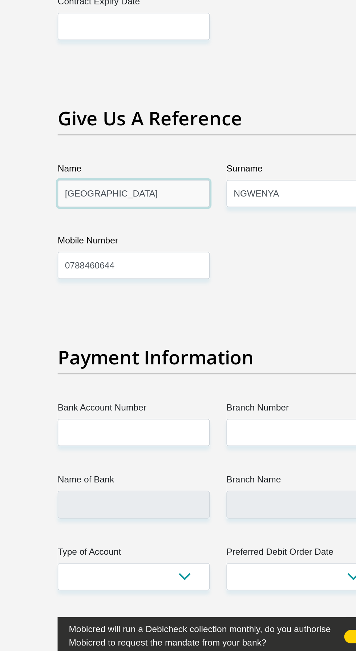
type input "[GEOGRAPHIC_DATA]"
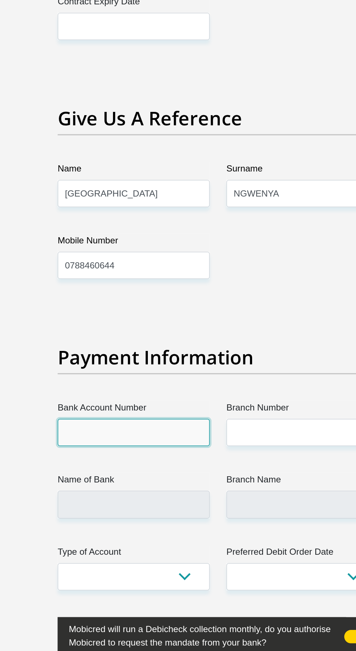
click at [154, 499] on input "Bank Account Number" at bounding box center [122, 508] width 99 height 18
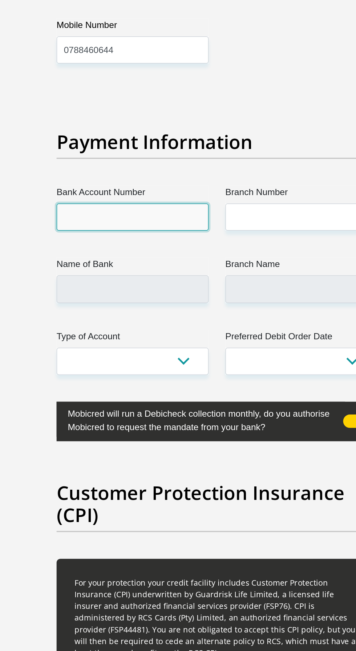
scroll to position [1555, 0]
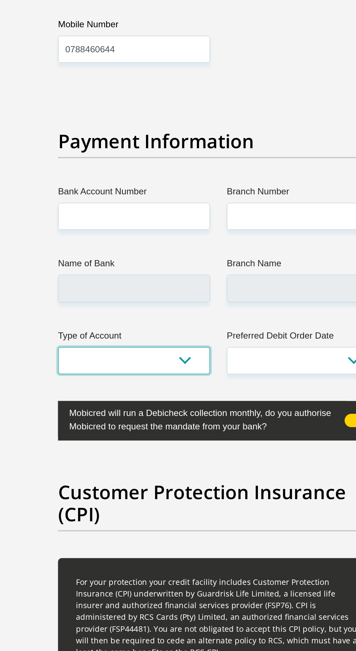
click at [155, 453] on select "Cheque Savings" at bounding box center [122, 462] width 99 height 18
select select "SAV"
click at [73, 453] on select "Cheque Savings" at bounding box center [122, 462] width 99 height 18
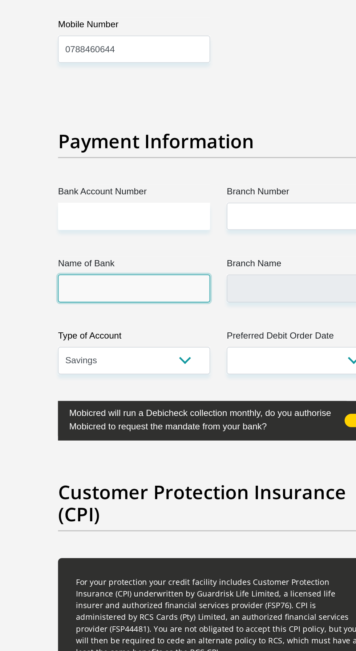
click at [158, 405] on input "Name of Bank" at bounding box center [122, 414] width 99 height 18
click at [148, 405] on input "Name of Bank" at bounding box center [122, 414] width 99 height 18
click at [158, 405] on input "Name of Bank" at bounding box center [122, 414] width 99 height 18
click at [162, 405] on input "Name of Bank" at bounding box center [122, 414] width 99 height 18
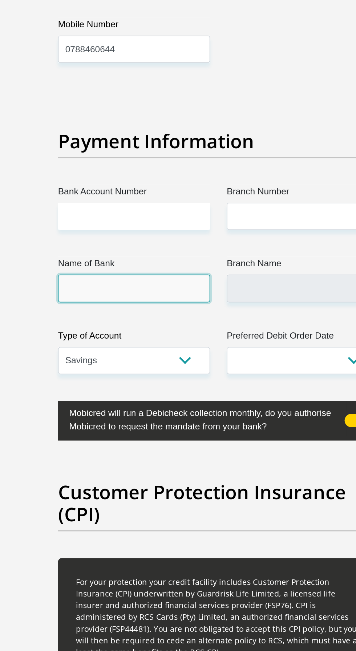
click at [162, 405] on input "Name of Bank" at bounding box center [122, 414] width 99 height 18
click at [149, 407] on input "Name of Bank" at bounding box center [122, 414] width 99 height 18
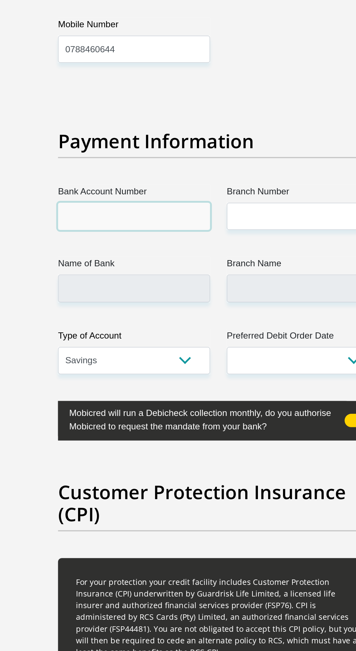
click at [153, 359] on input "Bank Account Number" at bounding box center [122, 368] width 99 height 18
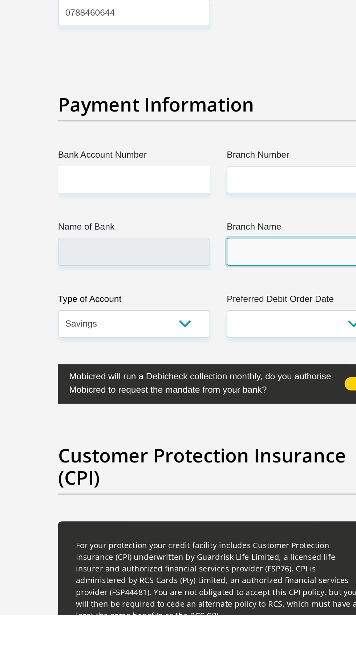
click at [213, 405] on input "Branch Name" at bounding box center [232, 414] width 99 height 18
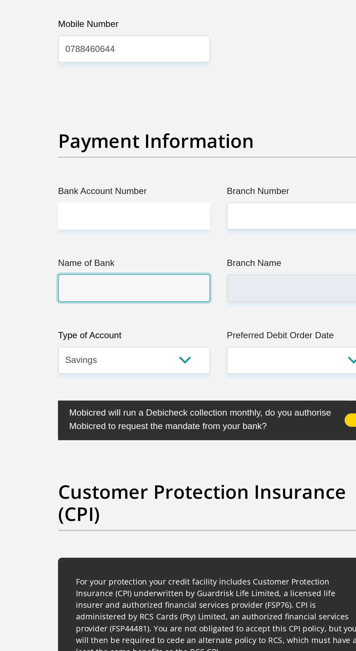
click at [145, 405] on input "Name of Bank" at bounding box center [122, 414] width 99 height 18
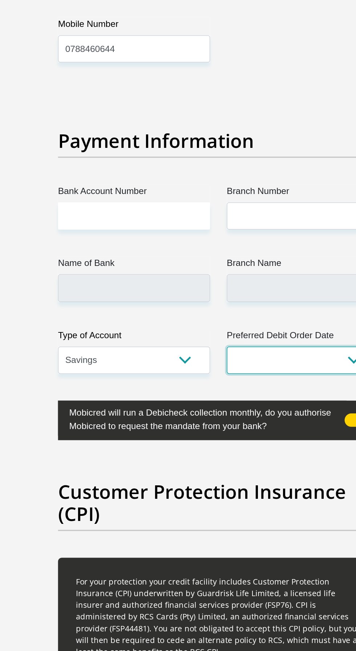
click at [223, 452] on select "1st 2nd 3rd 4th 5th 7th 18th 19th 20th 21st 22nd 23rd 24th 25th 26th 27th 28th …" at bounding box center [232, 461] width 99 height 18
click at [183, 452] on select "1st 2nd 3rd 4th 5th 7th 18th 19th 20th 21st 22nd 23rd 24th 25th 26th 27th 28th …" at bounding box center [232, 461] width 99 height 18
click at [216, 452] on select "1st 2nd 3rd 4th 5th 7th 18th 19th 20th 21st 22nd 23rd 24th 25th 26th 27th 28th …" at bounding box center [232, 461] width 99 height 18
click at [183, 452] on select "1st 2nd 3rd 4th 5th 7th 18th 19th 20th 21st 22nd 23rd 24th 25th 26th 27th 28th …" at bounding box center [232, 461] width 99 height 18
click at [228, 452] on select "1st 2nd 3rd 4th 5th 7th 18th 19th 20th 21st 22nd 23rd 24th 25th 26th 27th 28th …" at bounding box center [232, 461] width 99 height 18
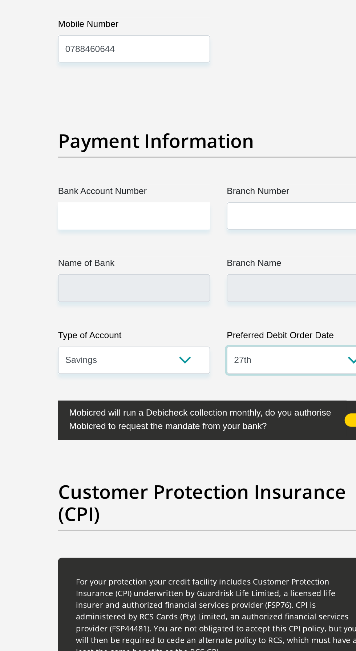
click at [183, 452] on select "1st 2nd 3rd 4th 5th 7th 18th 19th 20th 21st 22nd 23rd 24th 25th 26th 27th 28th …" at bounding box center [232, 461] width 99 height 18
click at [223, 452] on select "1st 2nd 3rd 4th 5th 7th 18th 19th 20th 21st 22nd 23rd 24th 25th 26th 27th 28th …" at bounding box center [232, 461] width 99 height 18
select select "28"
click at [183, 452] on select "1st 2nd 3rd 4th 5th 7th 18th 19th 20th 21st 22nd 23rd 24th 25th 26th 27th 28th …" at bounding box center [232, 461] width 99 height 18
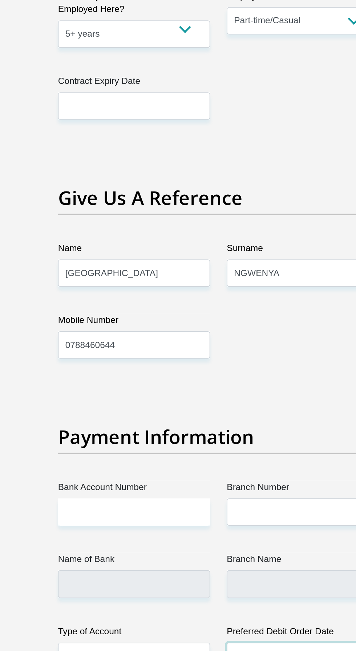
scroll to position [1548, 0]
click at [127, 365] on input "Bank Account Number" at bounding box center [122, 374] width 99 height 18
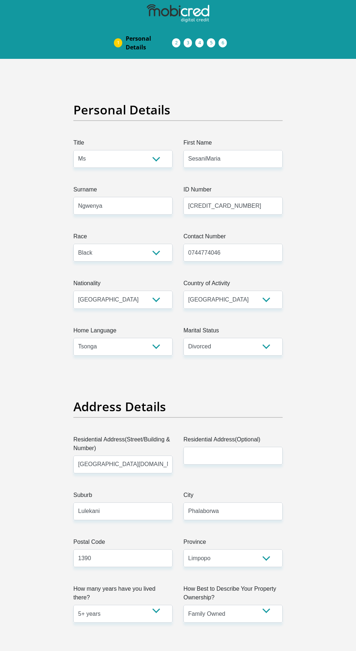
select select "Ms"
select select "1"
select select "ZAF"
select select "tso"
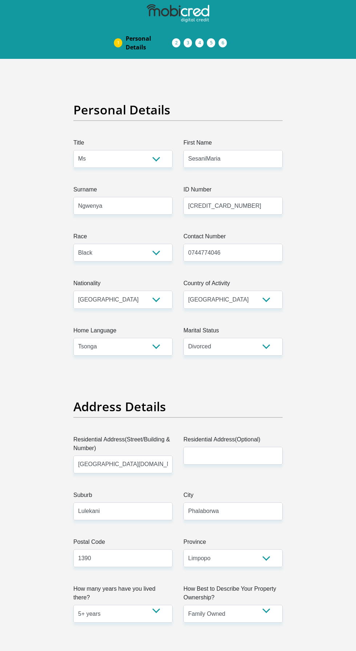
select select "3"
select select "Limpopo"
select select "5"
select select "parents"
select select "53"
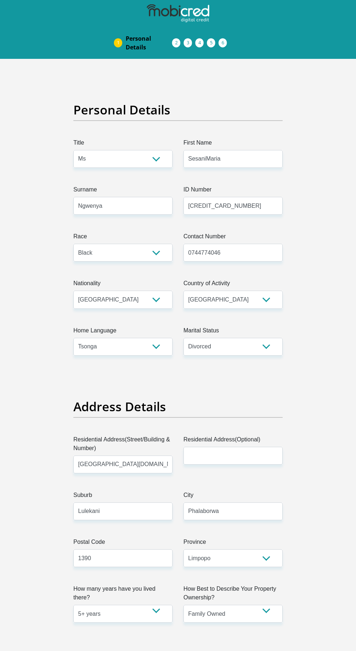
select select "Self-Employed"
select select "60"
select select "2"
select select "SAV"
select select "28"
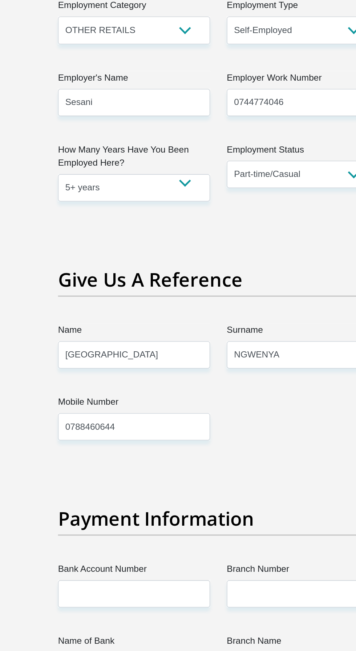
scroll to position [1320, 0]
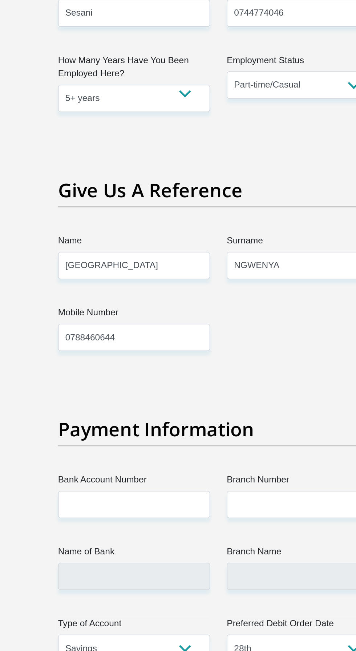
click at [145, 546] on input "Bank Account Number" at bounding box center [122, 555] width 99 height 18
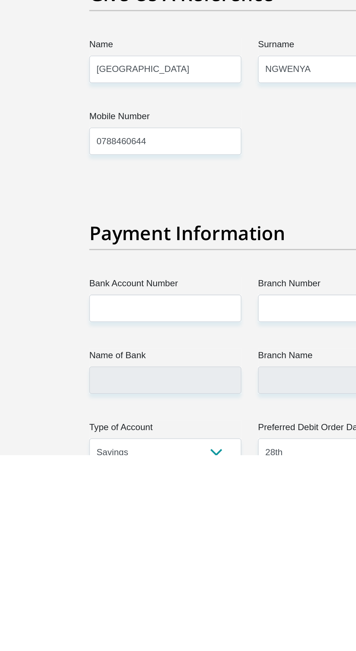
scroll to position [1326, 0]
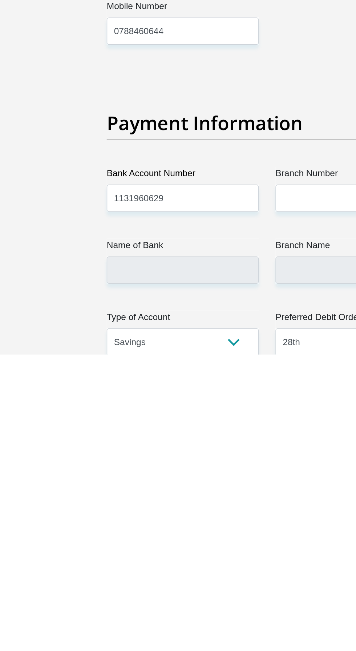
type input "1131960629"
click at [206, 540] on input "Branch Number" at bounding box center [232, 549] width 99 height 18
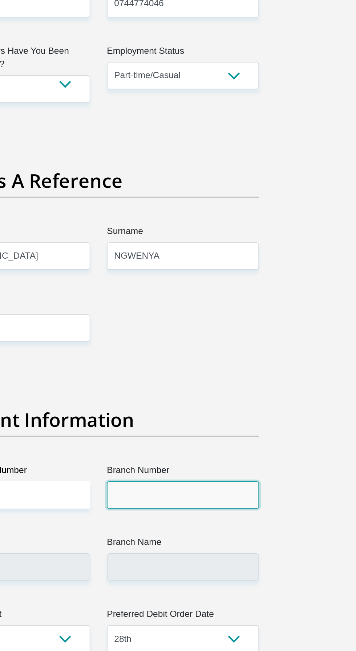
click at [219, 540] on input "Branch Number" at bounding box center [232, 549] width 99 height 18
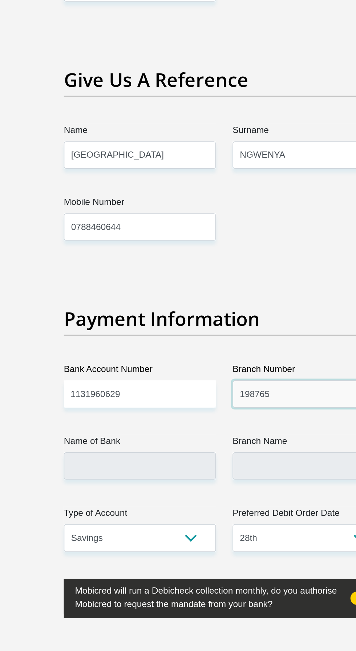
scroll to position [1395, 0]
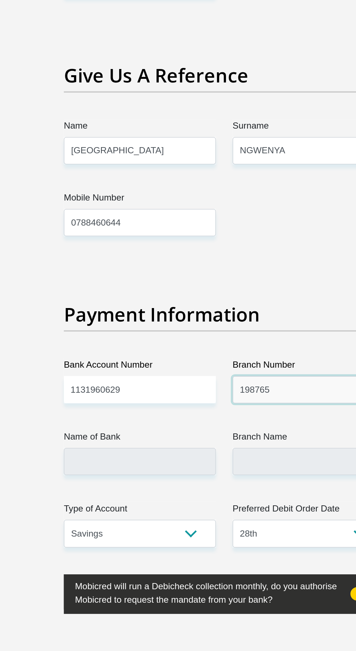
type input "198765"
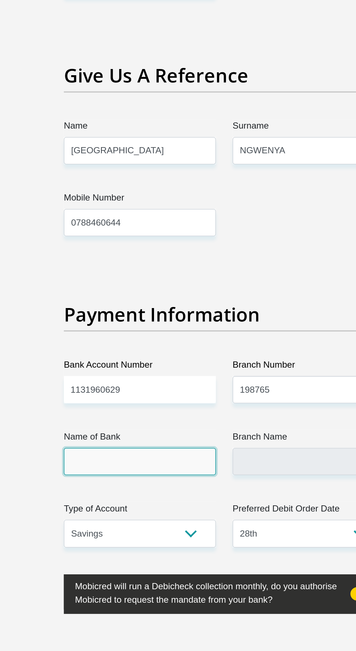
click at [139, 518] on input "Name of Bank" at bounding box center [122, 527] width 99 height 18
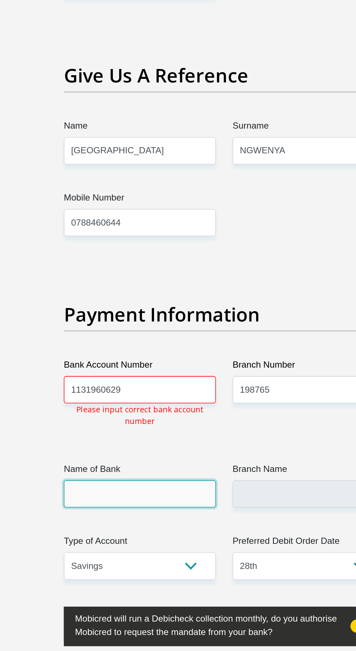
type input "NEDBANK"
type input "NEDBANK SOUTH AFRICA"
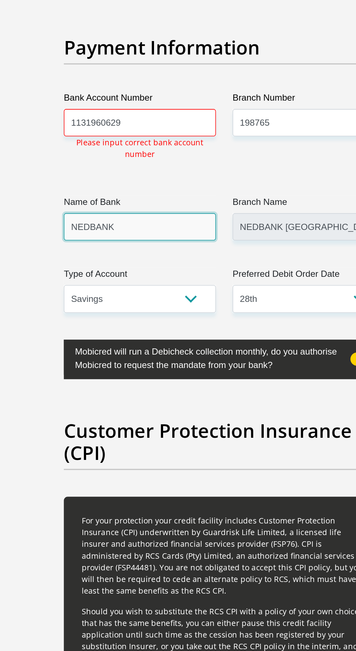
scroll to position [1762, 0]
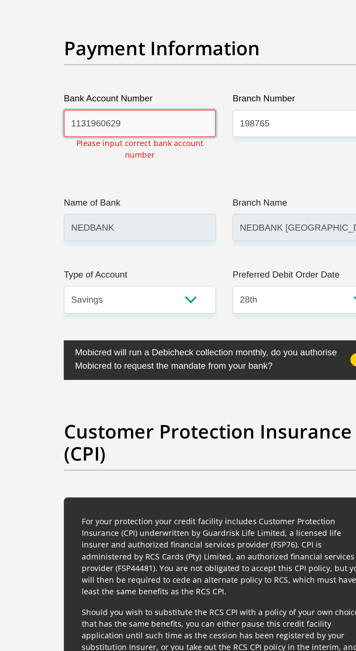
click at [137, 105] on input "1131960629" at bounding box center [122, 114] width 99 height 18
type input "1"
type input "1131960629"
click at [164, 208] on div "Type of Account Cheque Savings" at bounding box center [122, 222] width 99 height 29
click at [125, 108] on input "1131960629" at bounding box center [122, 114] width 99 height 18
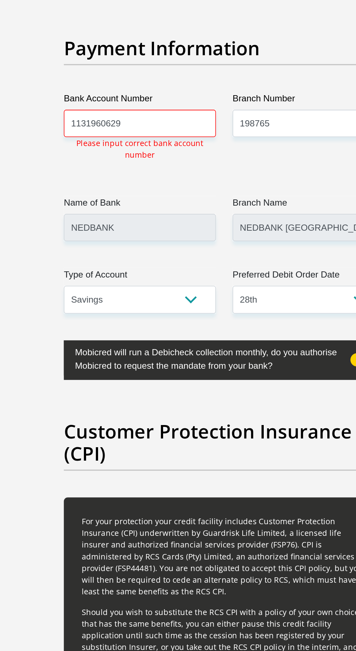
click at [131, 93] on label "Bank Account Number" at bounding box center [122, 99] width 99 height 12
click at [131, 105] on input "1131960629" at bounding box center [122, 114] width 99 height 18
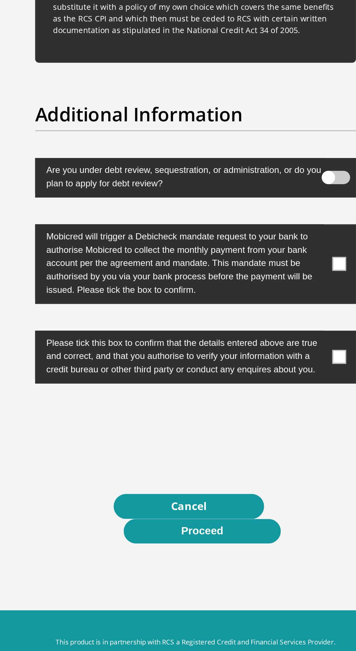
scroll to position [2272, 0]
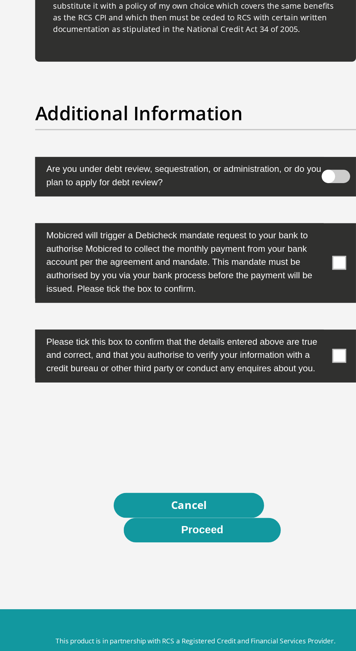
click at [264, 334] on label at bounding box center [177, 342] width 209 height 26
click at [272, 335] on input "checkbox" at bounding box center [272, 335] width 0 height 0
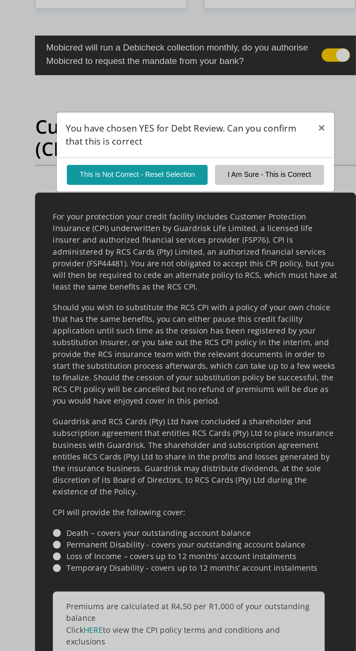
scroll to position [1762, 0]
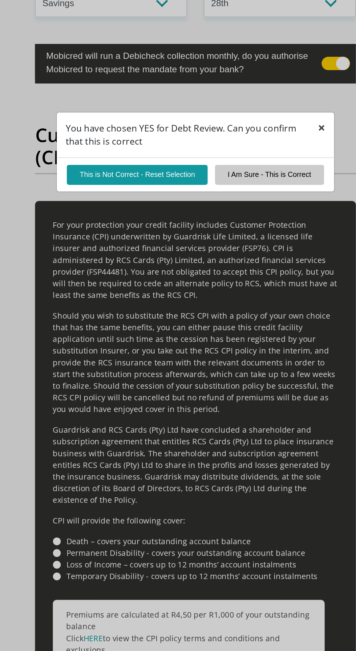
click at [260, 310] on span "×" at bounding box center [260, 310] width 5 height 12
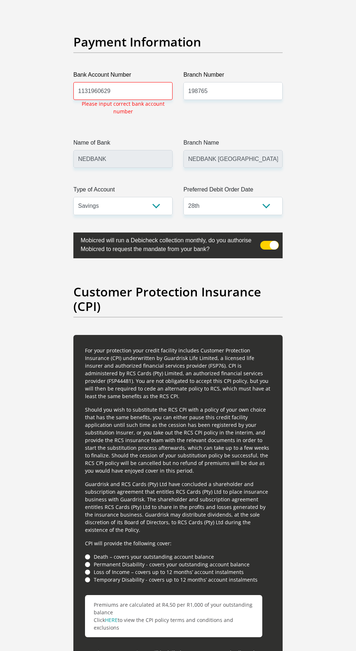
scroll to position [1784, 0]
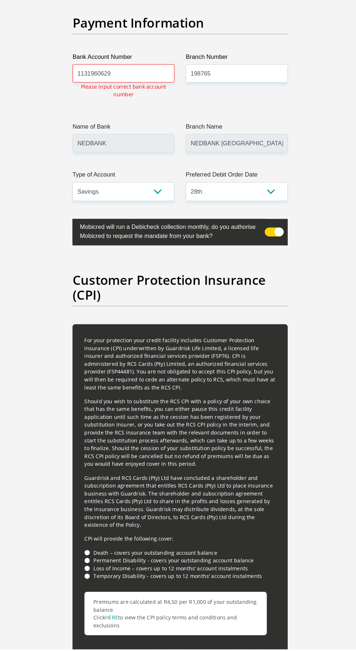
click at [265, 241] on span at bounding box center [269, 245] width 19 height 9
click at [272, 239] on input "checkbox" at bounding box center [272, 239] width 0 height 0
click at [265, 241] on span at bounding box center [269, 245] width 19 height 9
click at [272, 239] on input "checkbox" at bounding box center [272, 239] width 0 height 0
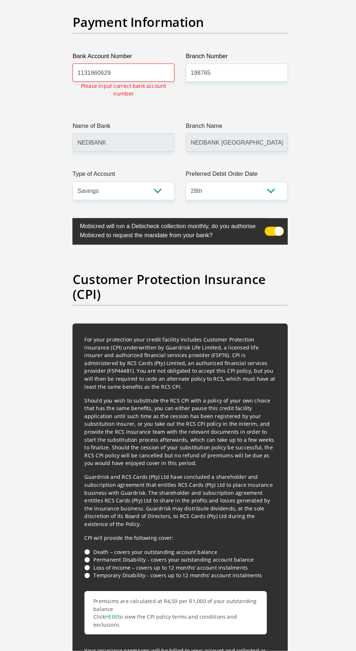
scroll to position [1787, 0]
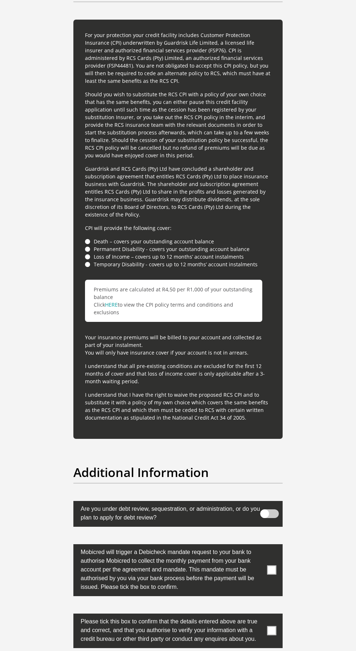
scroll to position [2097, 0]
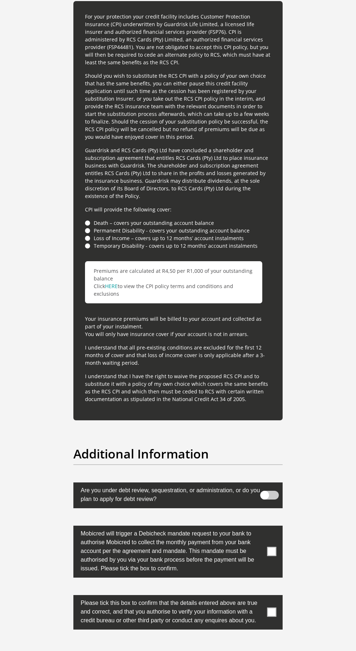
click at [264, 491] on span at bounding box center [269, 495] width 19 height 9
click at [272, 489] on input "checkbox" at bounding box center [272, 489] width 0 height 0
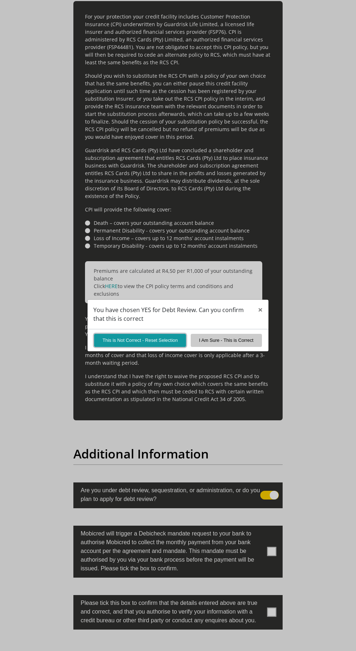
click at [158, 347] on button "This is Not Correct - Reset Selection" at bounding box center [140, 340] width 92 height 13
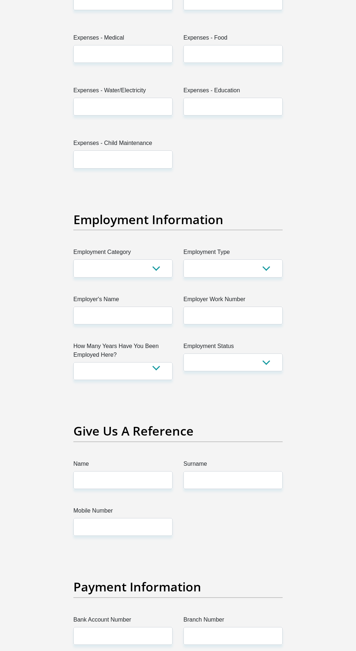
scroll to position [1167, 0]
